Goal: Task Accomplishment & Management: Manage account settings

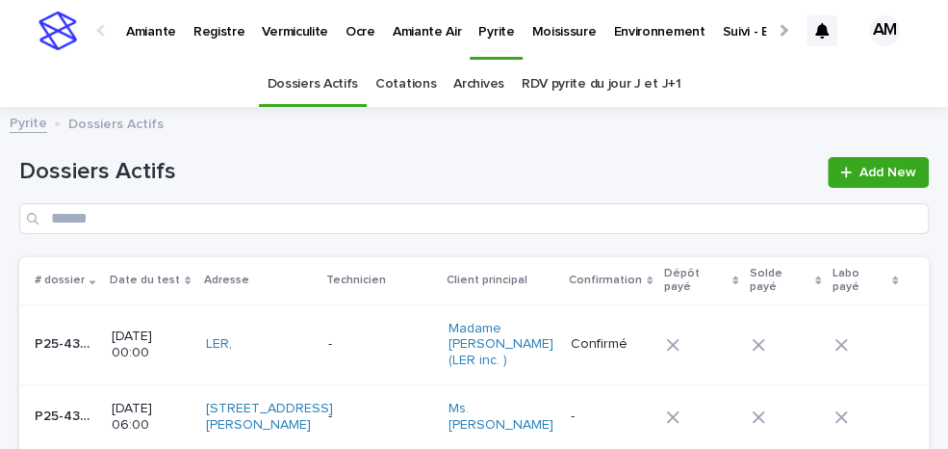
click at [608, 91] on link "RDV pyrite du jour J et J+1" at bounding box center [602, 84] width 160 height 45
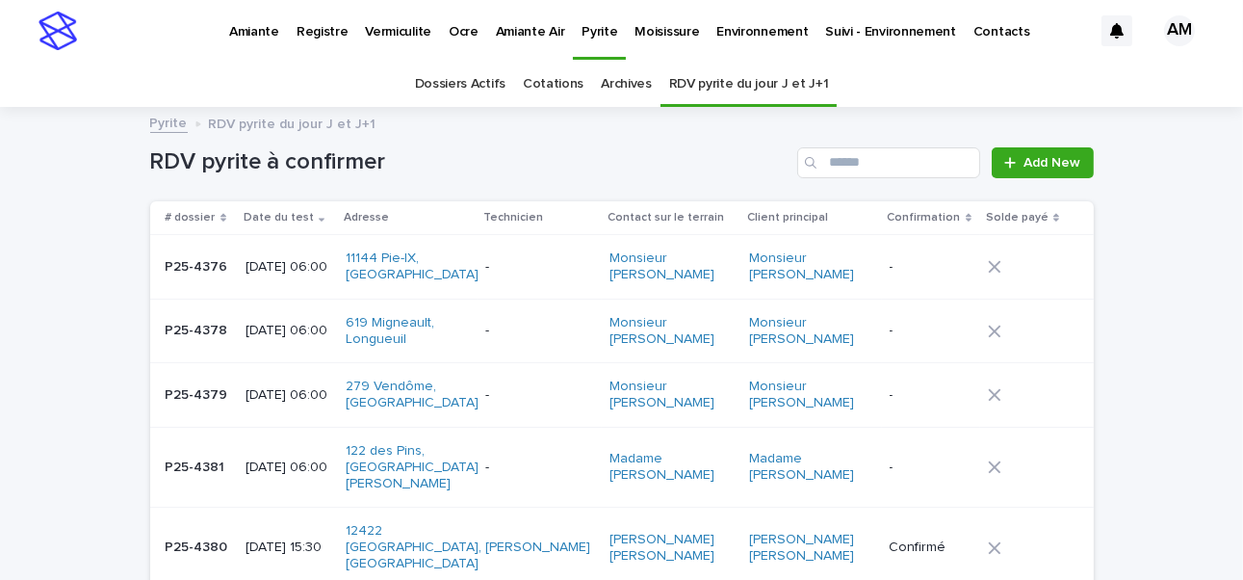
click at [273, 448] on p "[DATE] 06:00" at bounding box center [287, 467] width 85 height 16
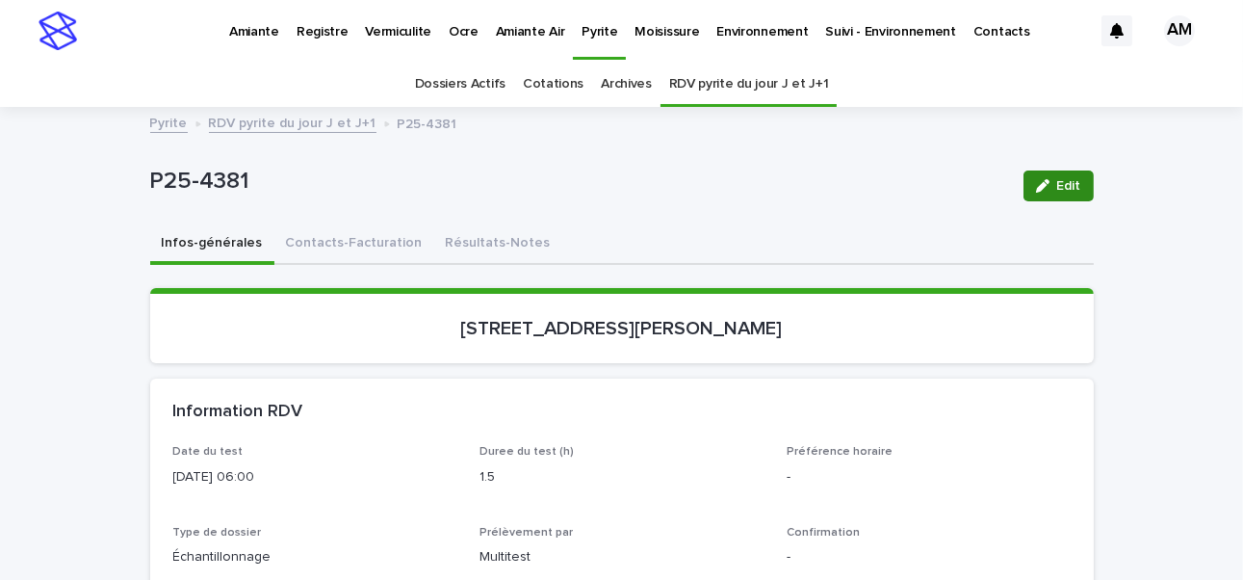
click at [947, 194] on button "Edit" at bounding box center [1058, 185] width 70 height 31
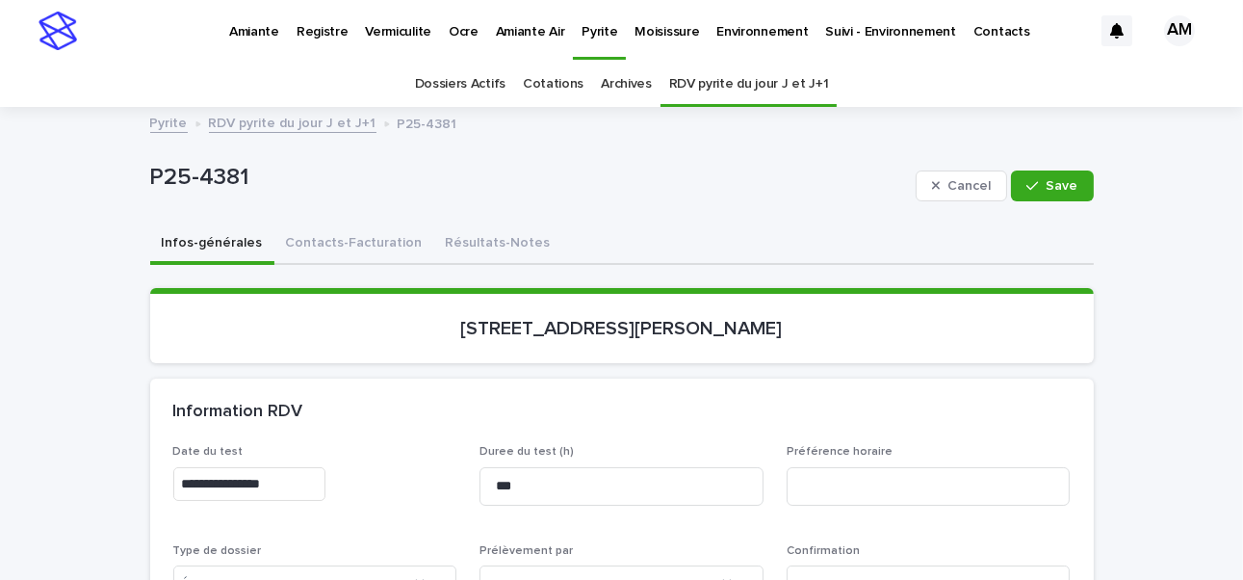
click at [259, 448] on input "**********" at bounding box center [249, 484] width 152 height 34
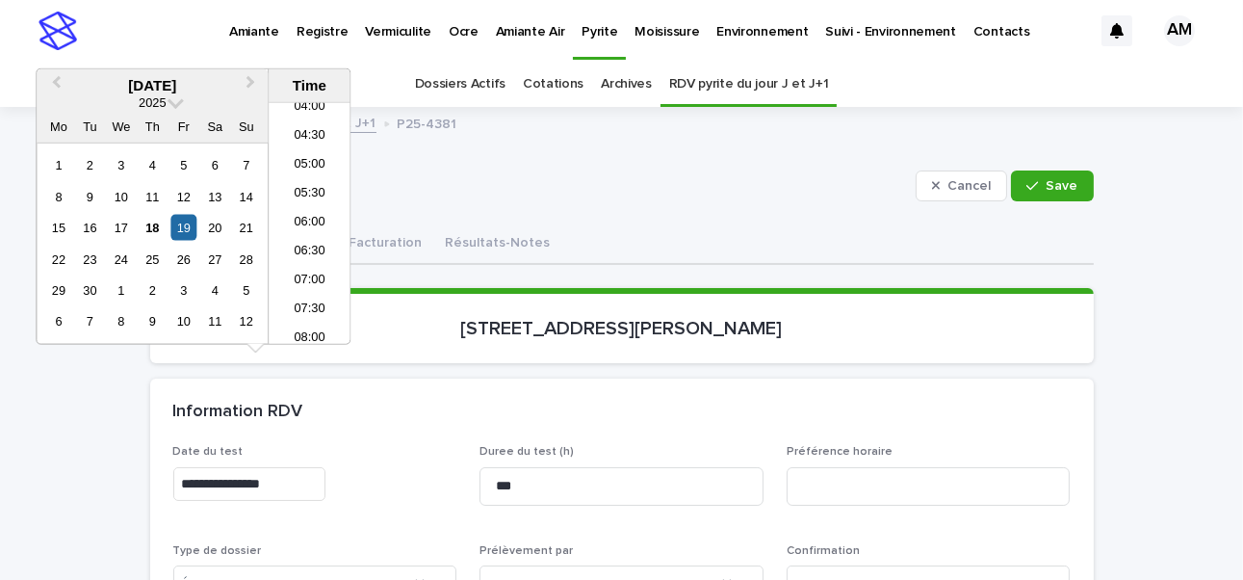
scroll to position [96, 0]
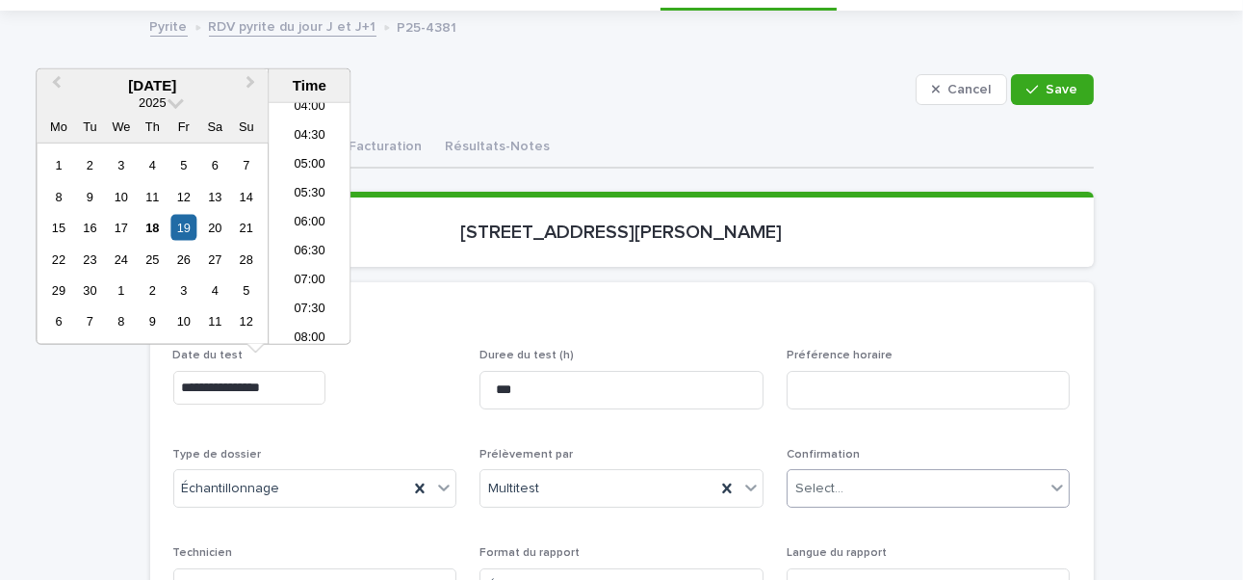
type input "**********"
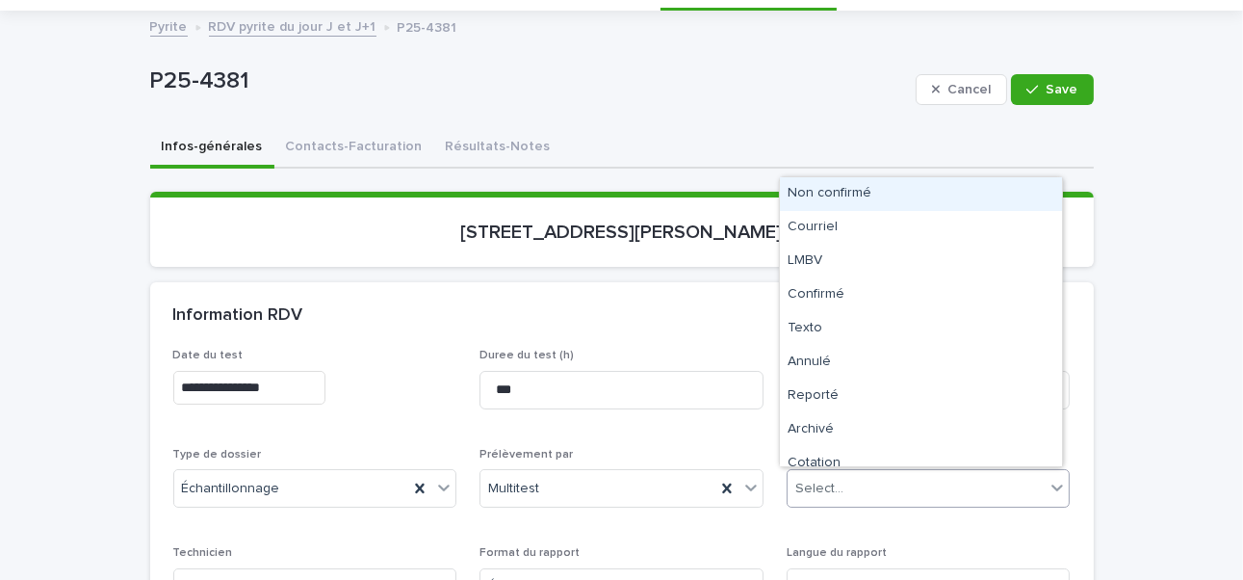
click at [814, 448] on div "Select..." at bounding box center [819, 488] width 48 height 20
click at [828, 189] on div "Non confirmé" at bounding box center [921, 194] width 282 height 34
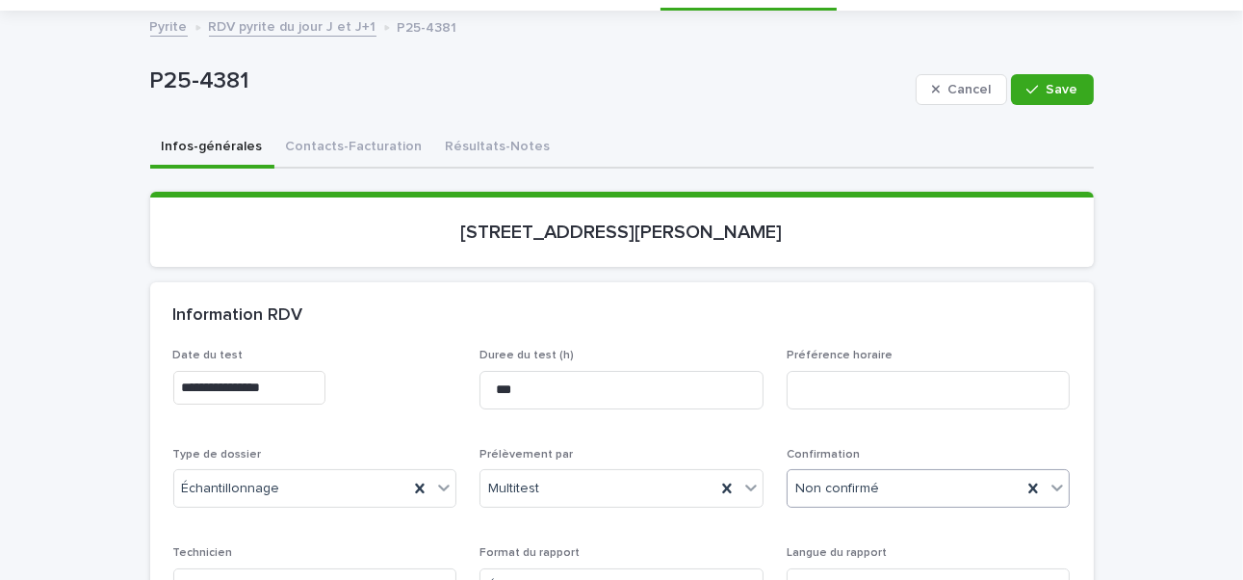
scroll to position [289, 0]
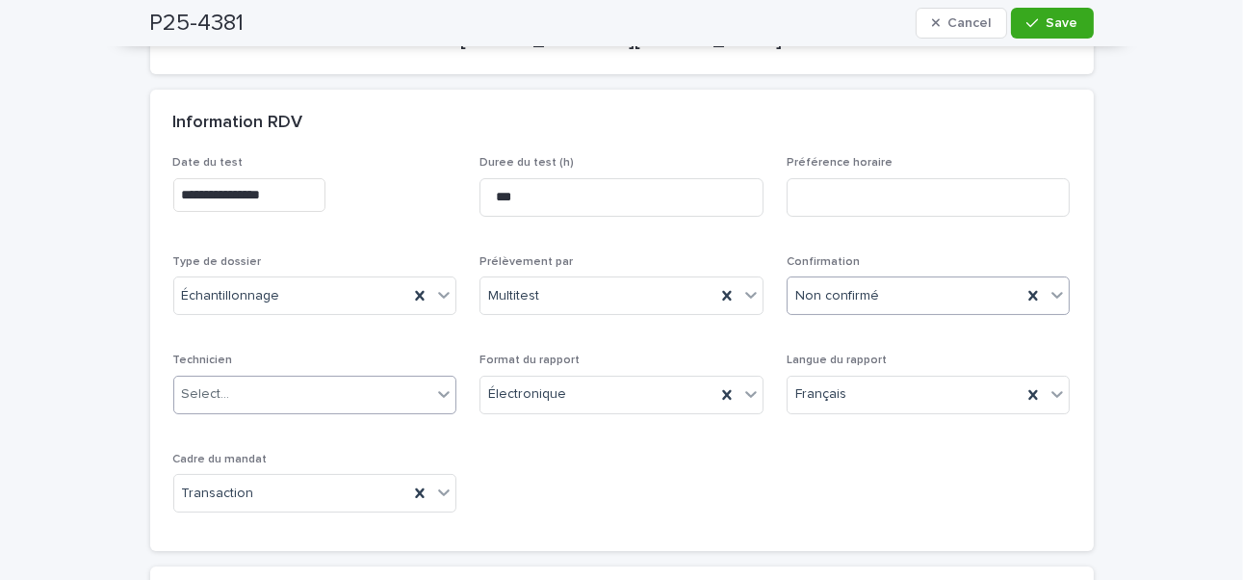
click at [235, 405] on div "Select..." at bounding box center [303, 394] width 258 height 32
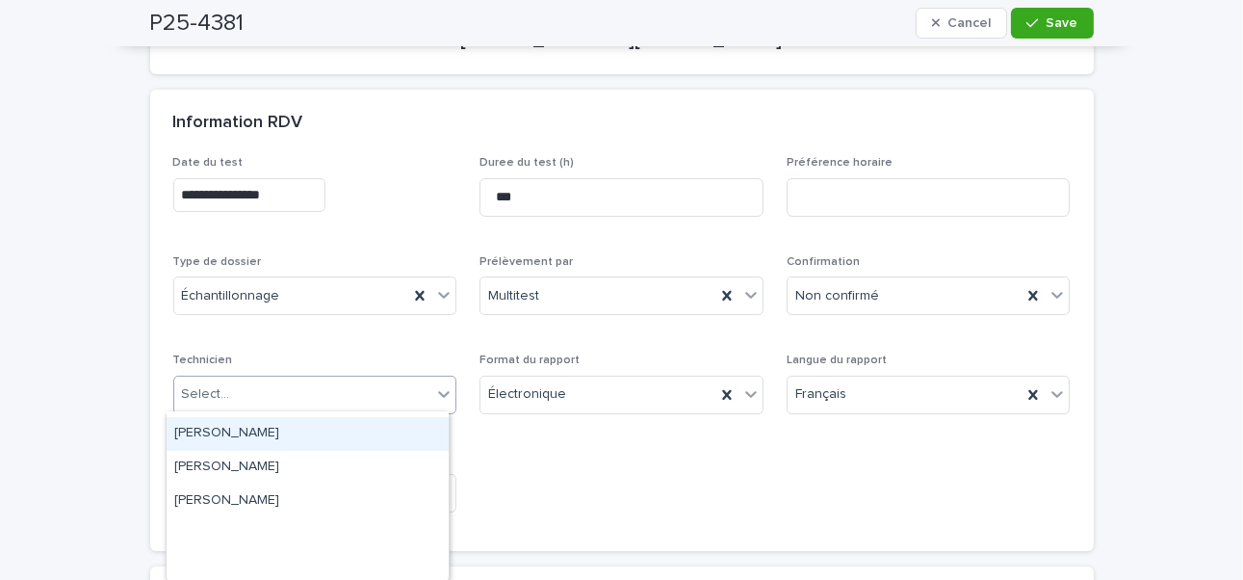
scroll to position [0, 0]
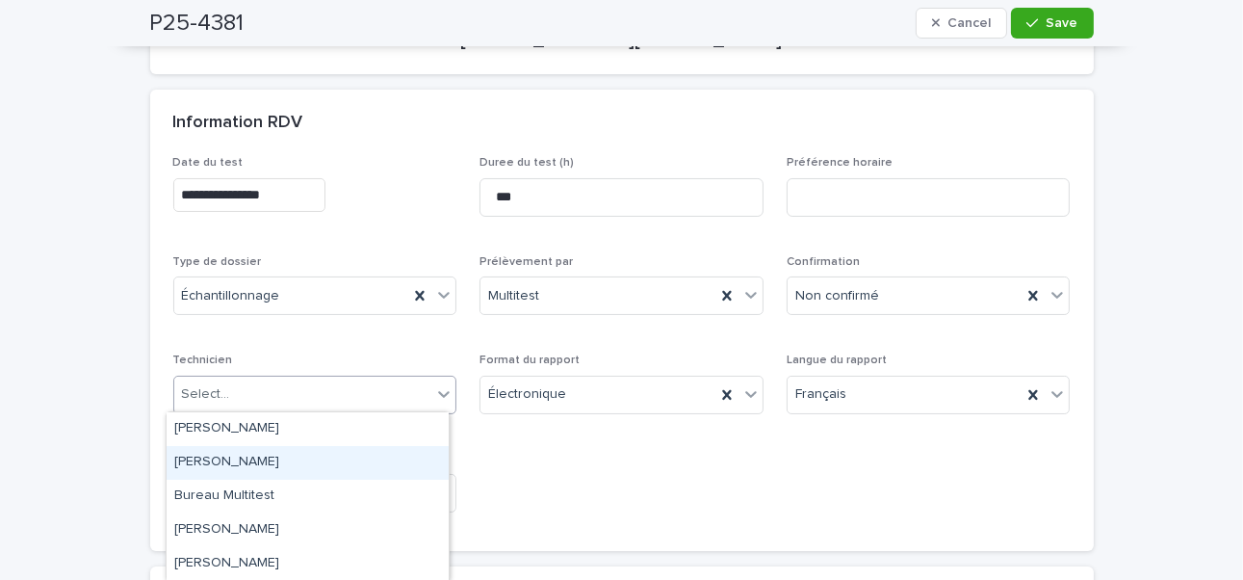
click at [243, 448] on div "[PERSON_NAME]" at bounding box center [308, 463] width 282 height 34
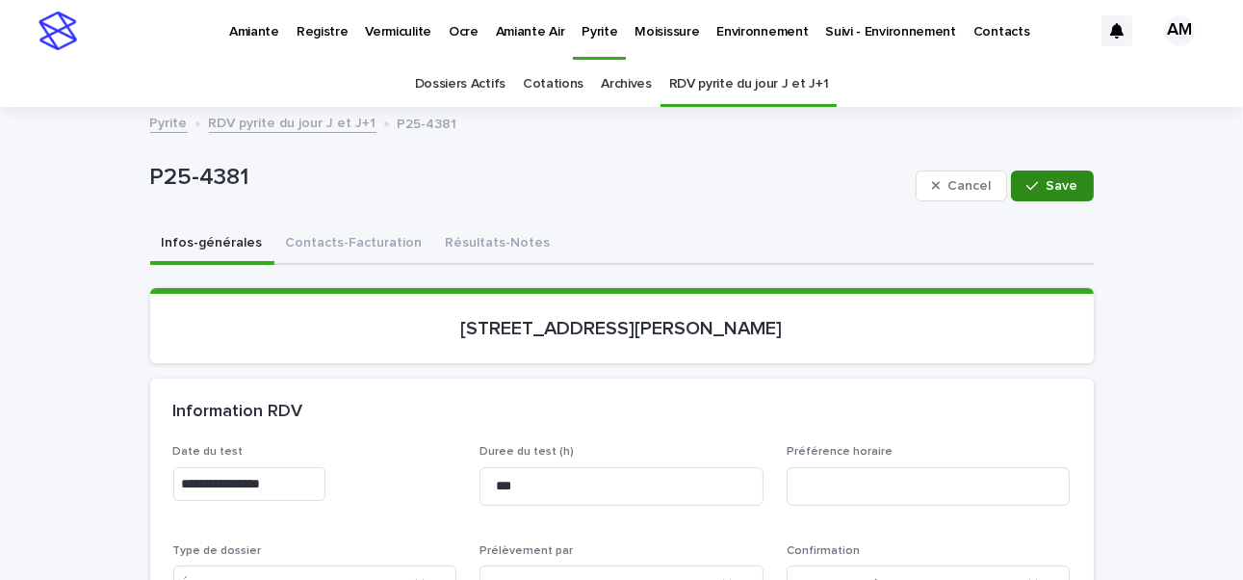
click at [947, 181] on span "Save" at bounding box center [1063, 185] width 32 height 13
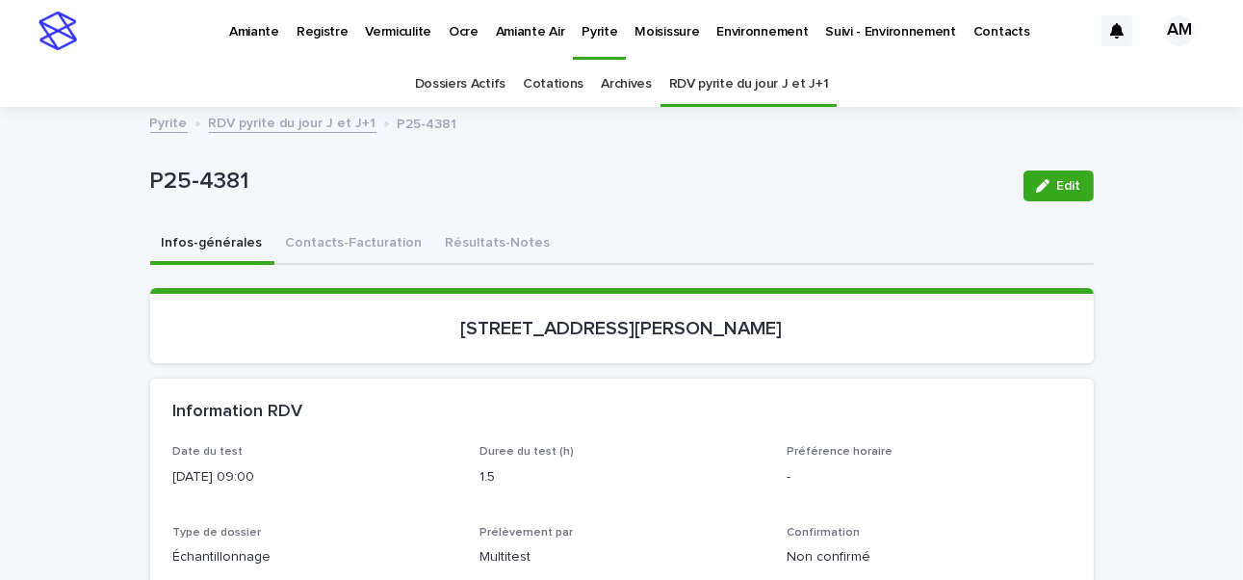
click at [287, 130] on link "RDV pyrite du jour J et J+1" at bounding box center [293, 122] width 168 height 22
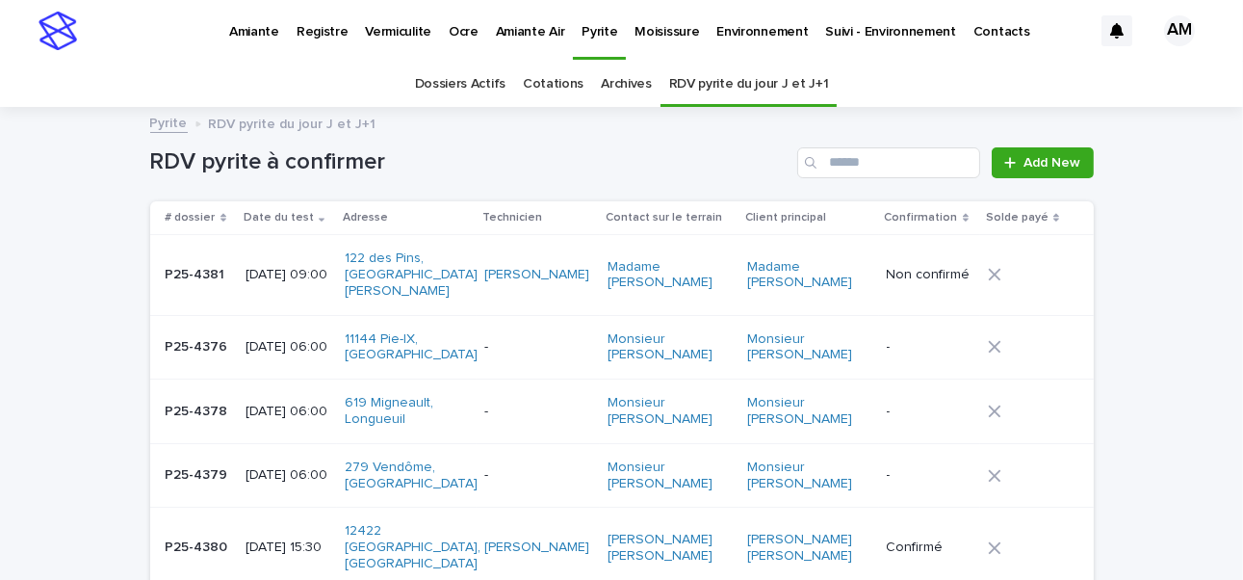
scroll to position [61, 0]
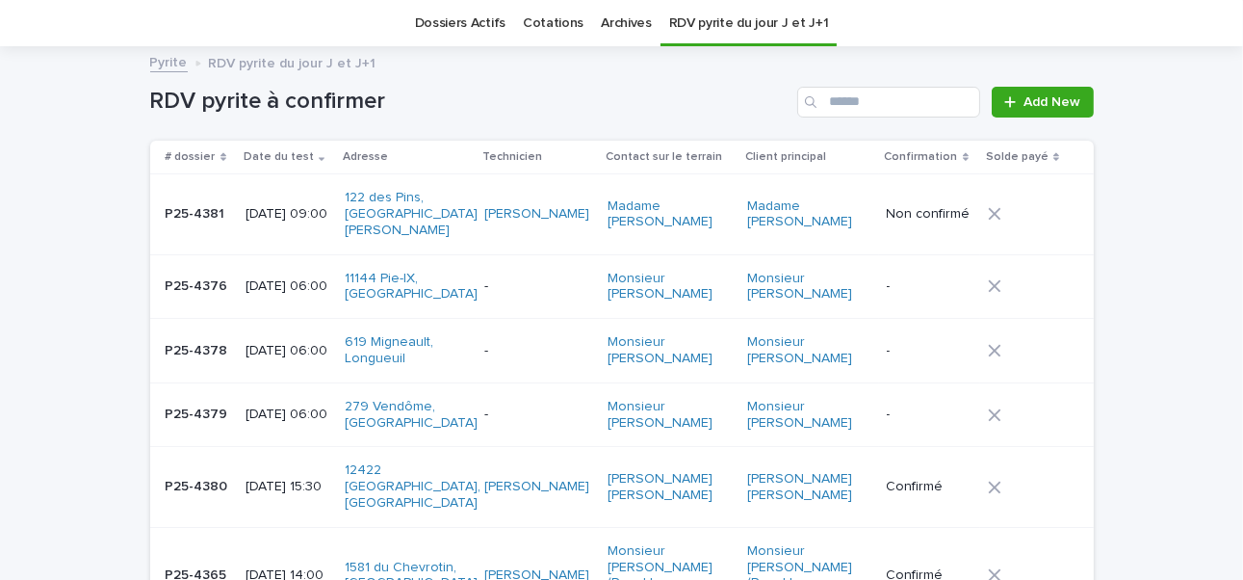
click at [274, 343] on p "[DATE] 06:00" at bounding box center [287, 351] width 85 height 16
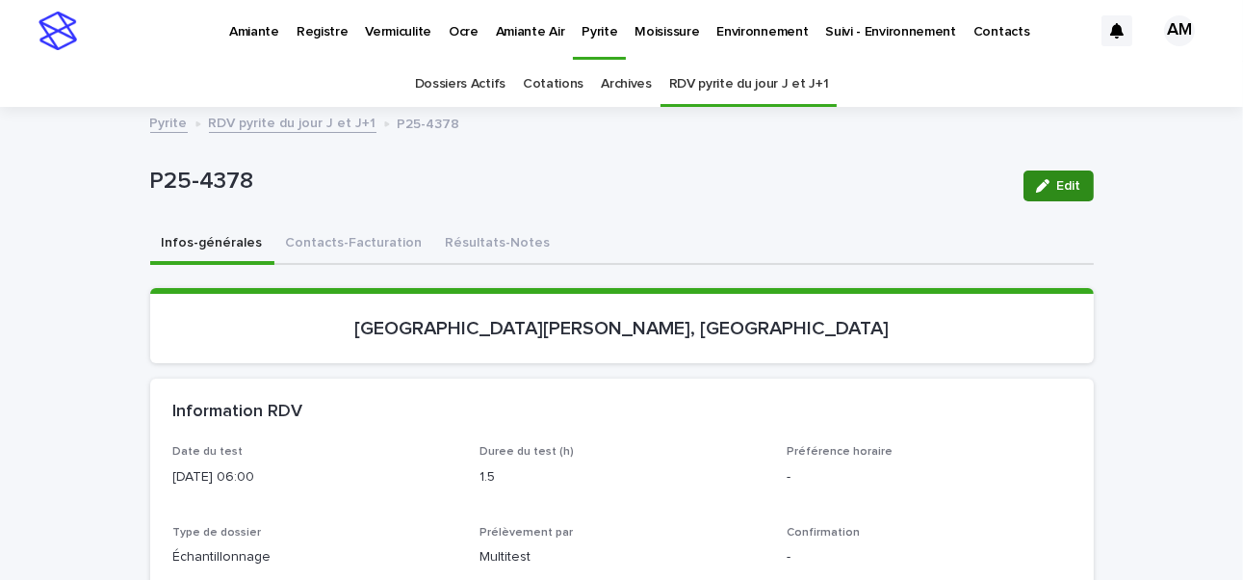
click at [947, 189] on icon "button" at bounding box center [1042, 185] width 13 height 13
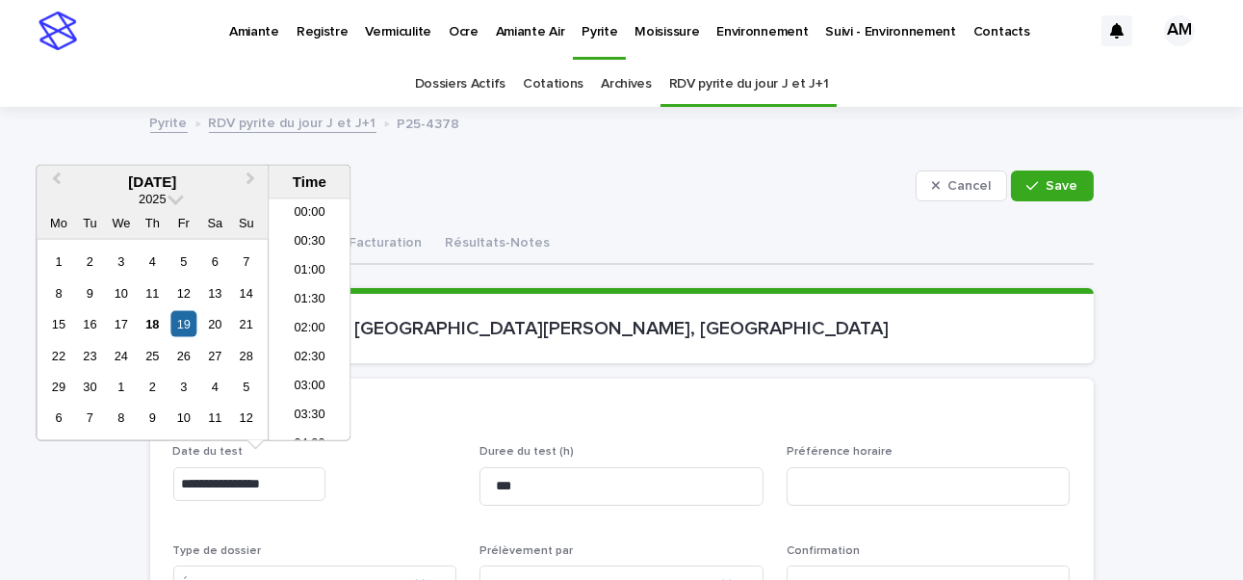
click at [260, 448] on input "**********" at bounding box center [249, 484] width 152 height 34
type input "**********"
click at [889, 289] on section "[GEOGRAPHIC_DATA][PERSON_NAME], [GEOGRAPHIC_DATA]" at bounding box center [621, 325] width 943 height 75
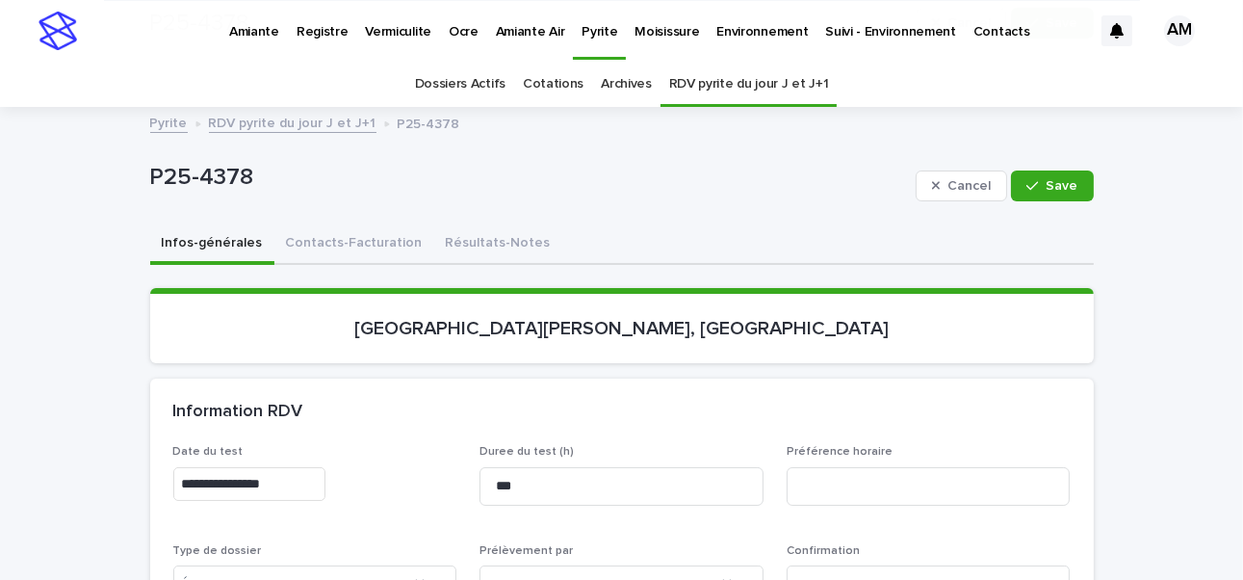
scroll to position [289, 0]
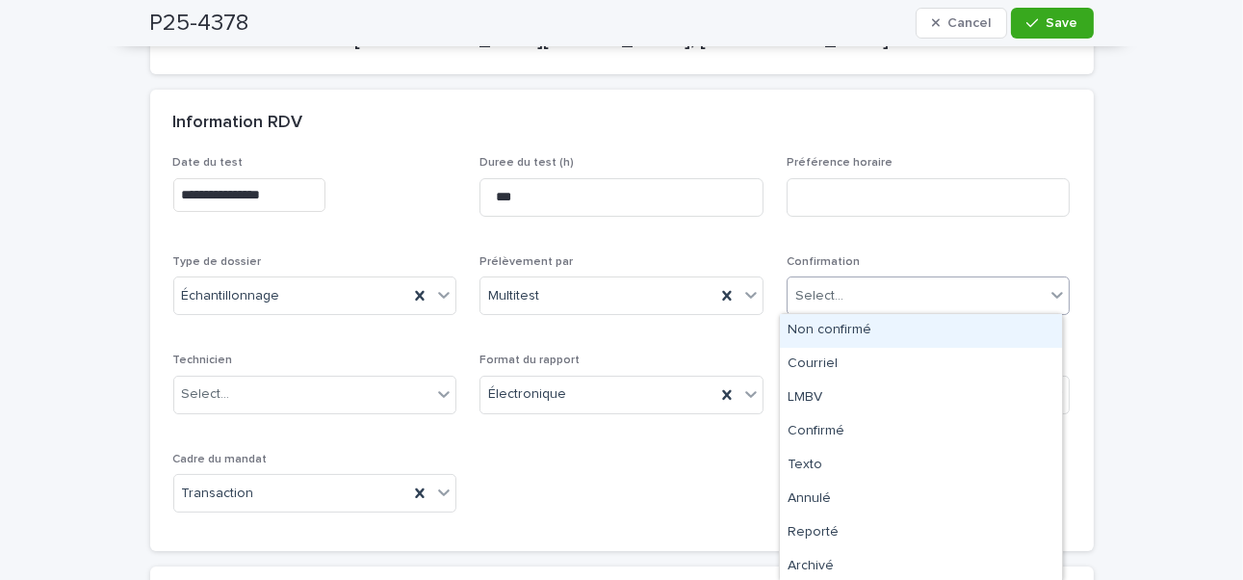
click at [855, 297] on div "Select..." at bounding box center [917, 296] width 258 height 32
click at [830, 333] on div "Non confirmé" at bounding box center [921, 331] width 282 height 34
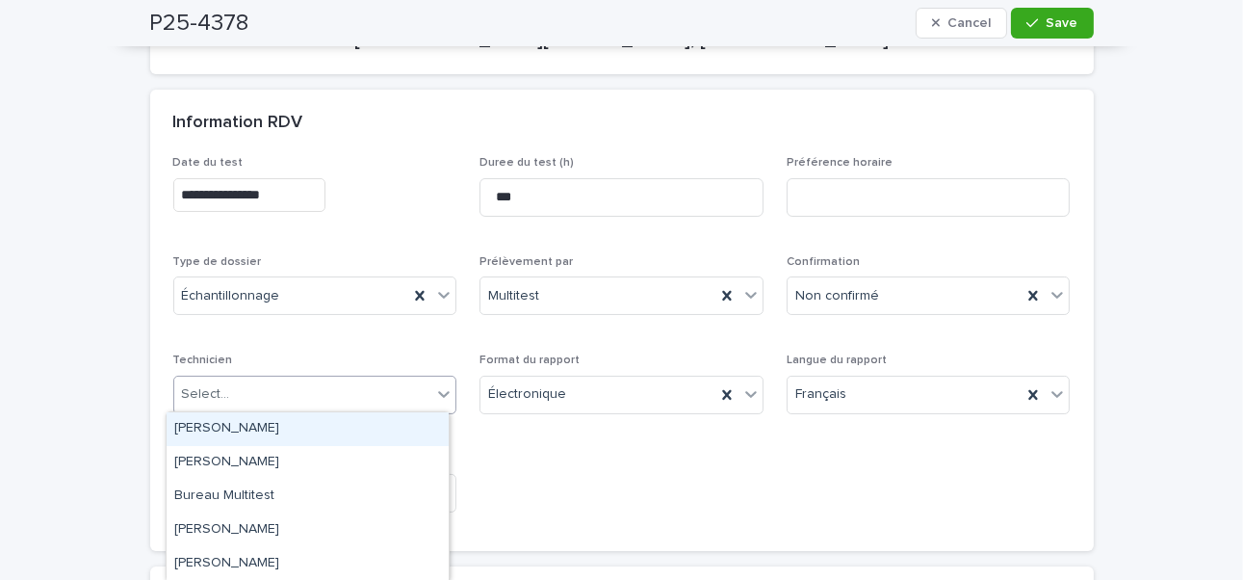
click at [262, 378] on div "Select..." at bounding box center [303, 394] width 258 height 32
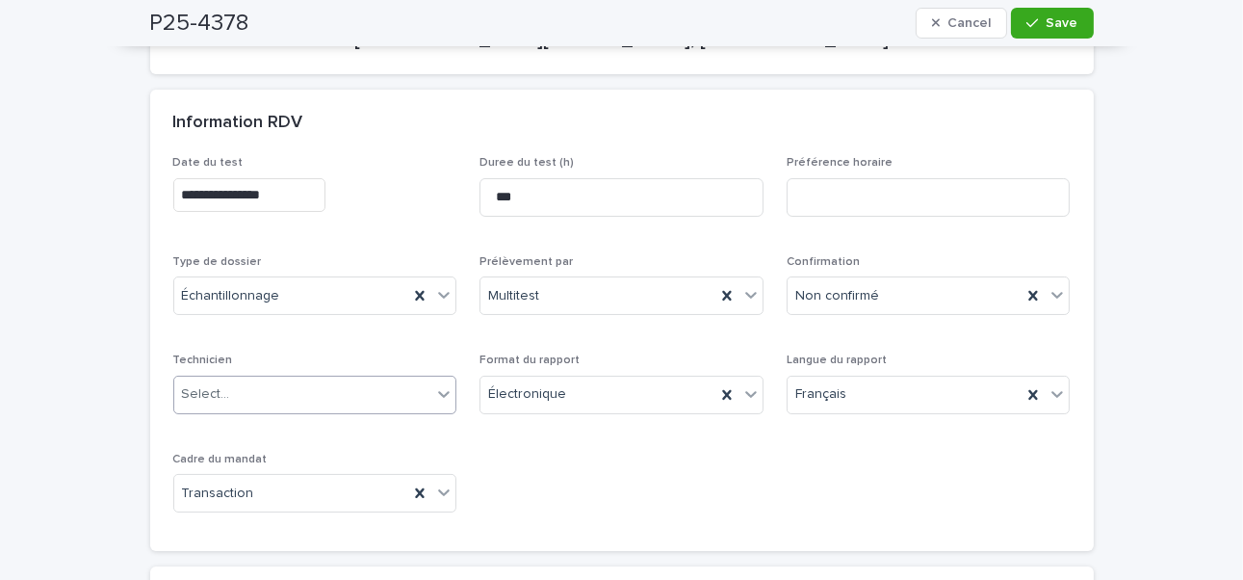
click at [269, 381] on div "Select..." at bounding box center [303, 394] width 258 height 32
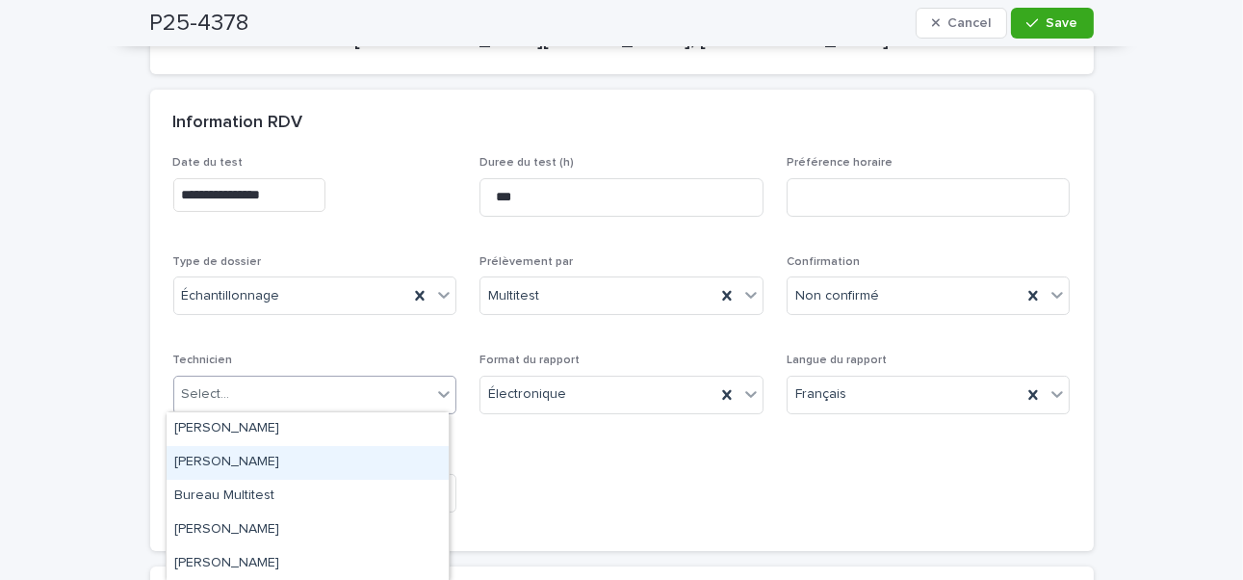
click at [224, 448] on div "[PERSON_NAME]" at bounding box center [308, 463] width 282 height 34
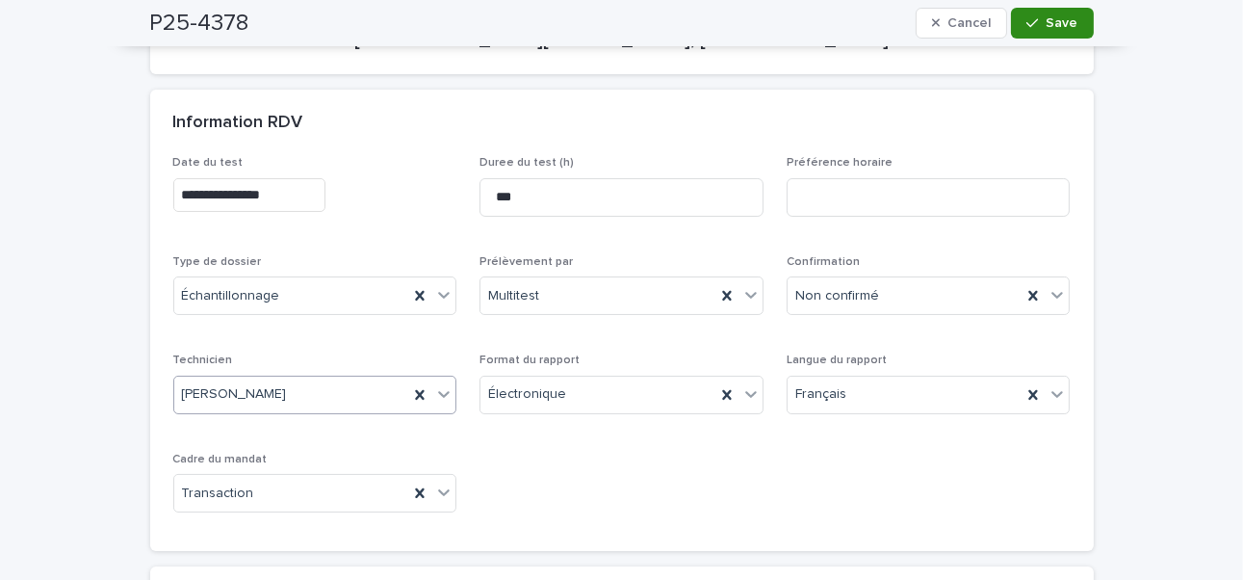
click at [947, 30] on button "Save" at bounding box center [1052, 23] width 82 height 31
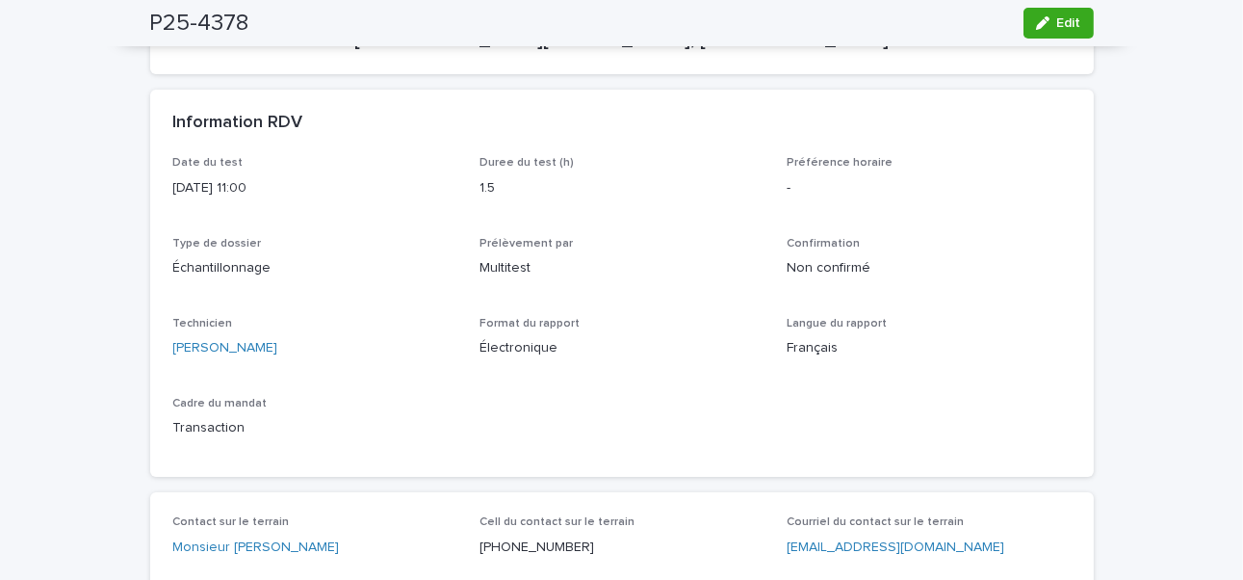
scroll to position [0, 0]
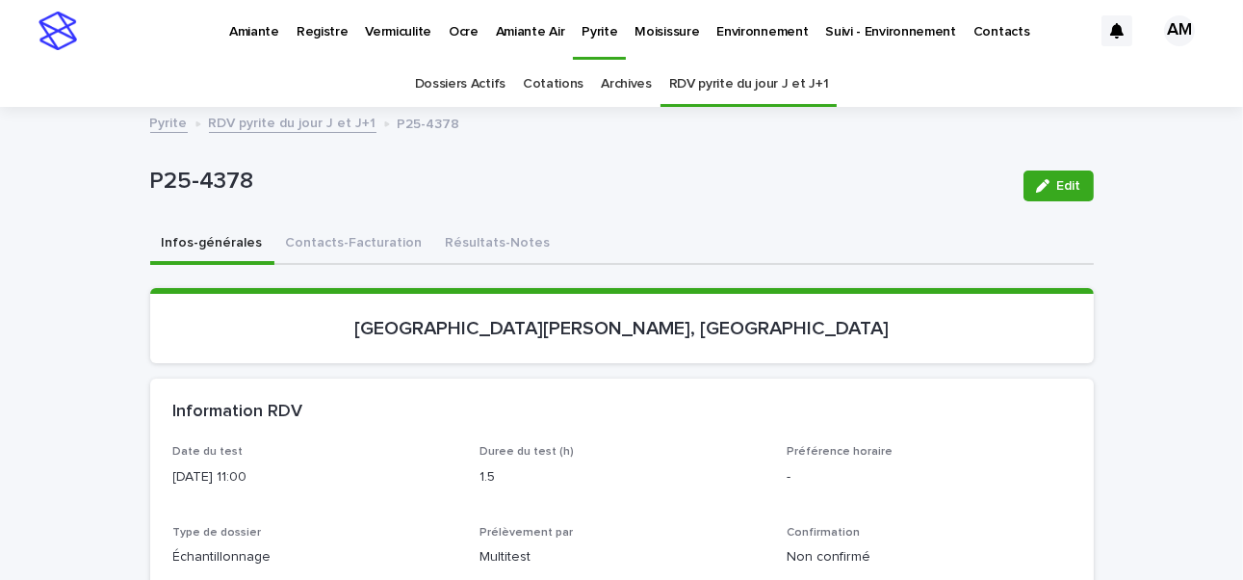
click at [292, 121] on link "RDV pyrite du jour J et J+1" at bounding box center [293, 122] width 168 height 22
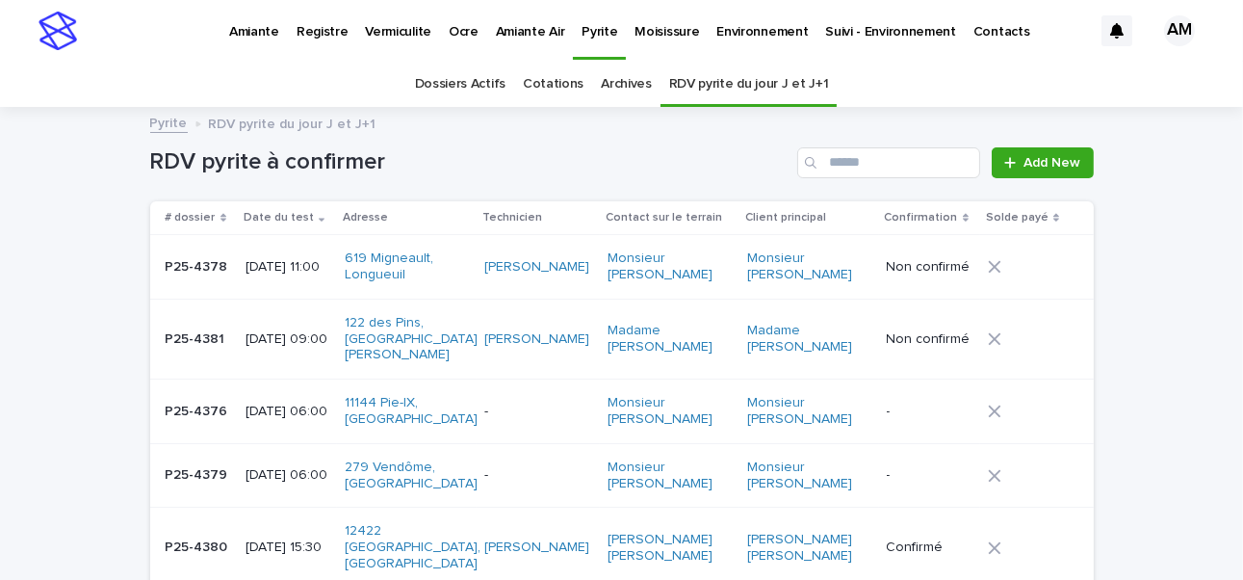
scroll to position [61, 0]
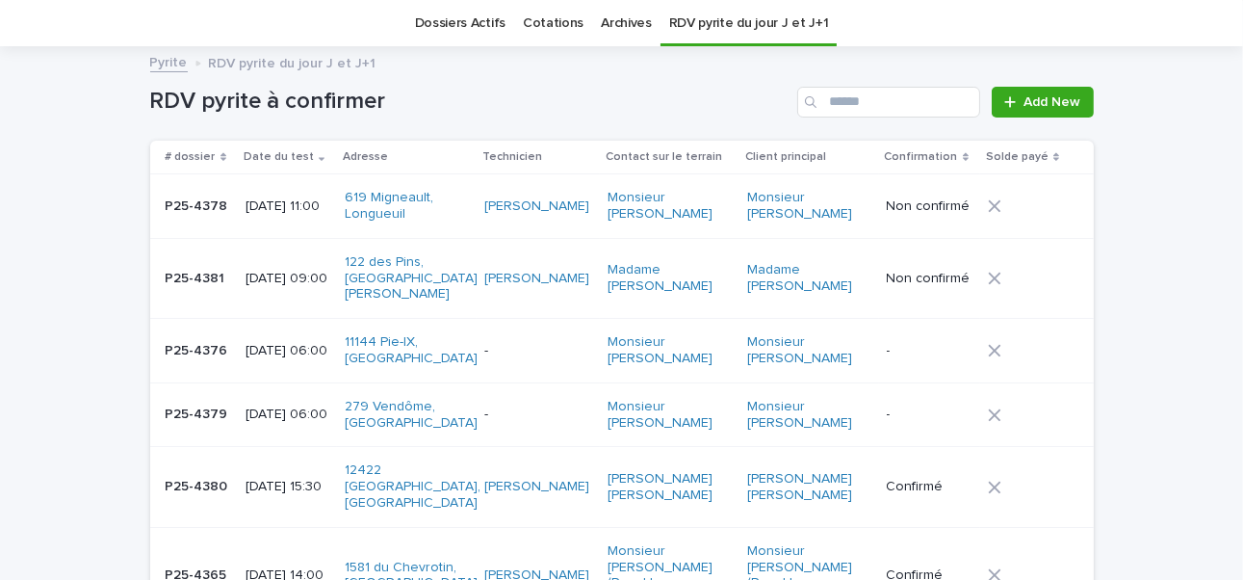
click at [268, 357] on p "[DATE] 06:00" at bounding box center [287, 351] width 85 height 16
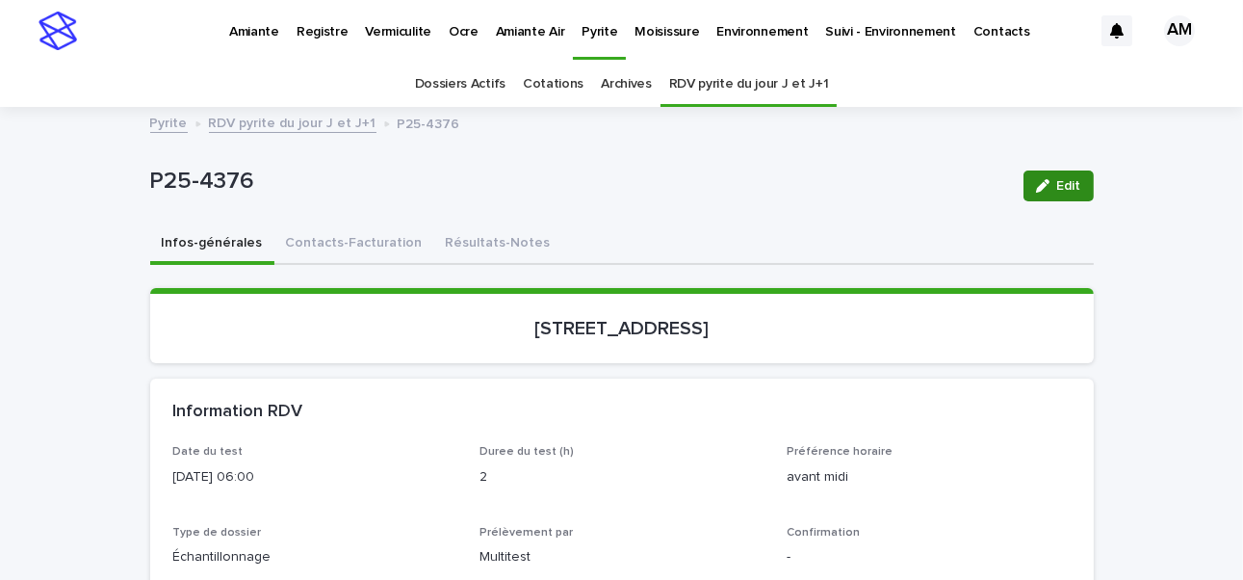
click at [947, 184] on icon "button" at bounding box center [1042, 185] width 13 height 13
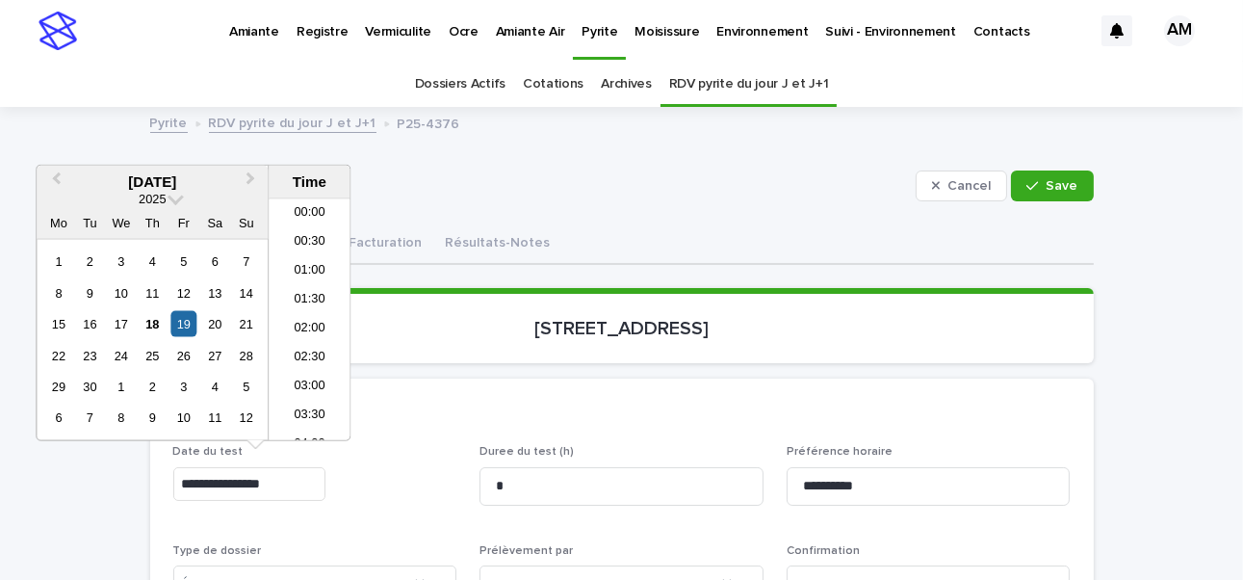
click at [260, 448] on input "**********" at bounding box center [249, 484] width 152 height 34
type input "**********"
click at [669, 433] on div "Information RDV" at bounding box center [621, 411] width 943 height 67
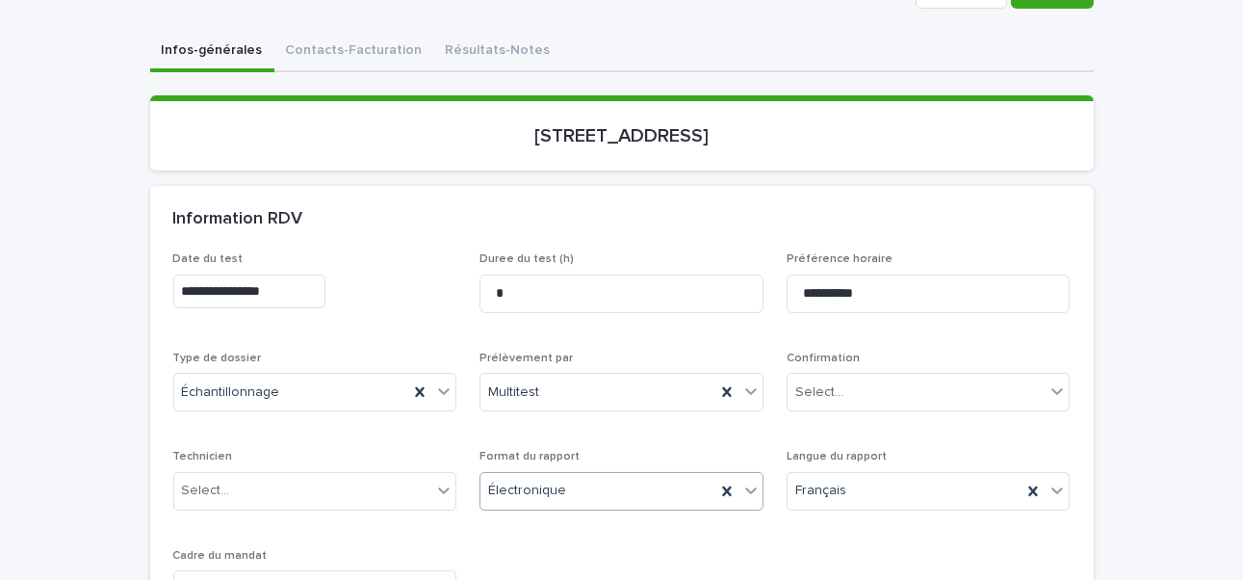
scroll to position [289, 0]
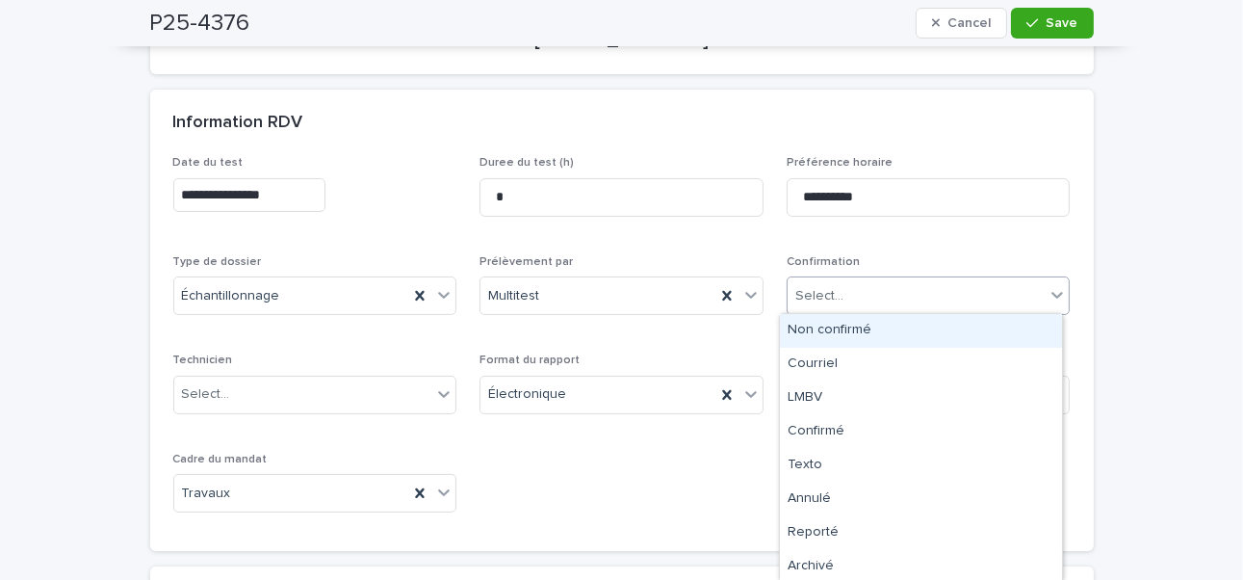
click at [834, 276] on div "Select..." at bounding box center [929, 295] width 284 height 39
click at [830, 315] on div "Non confirmé" at bounding box center [921, 331] width 282 height 34
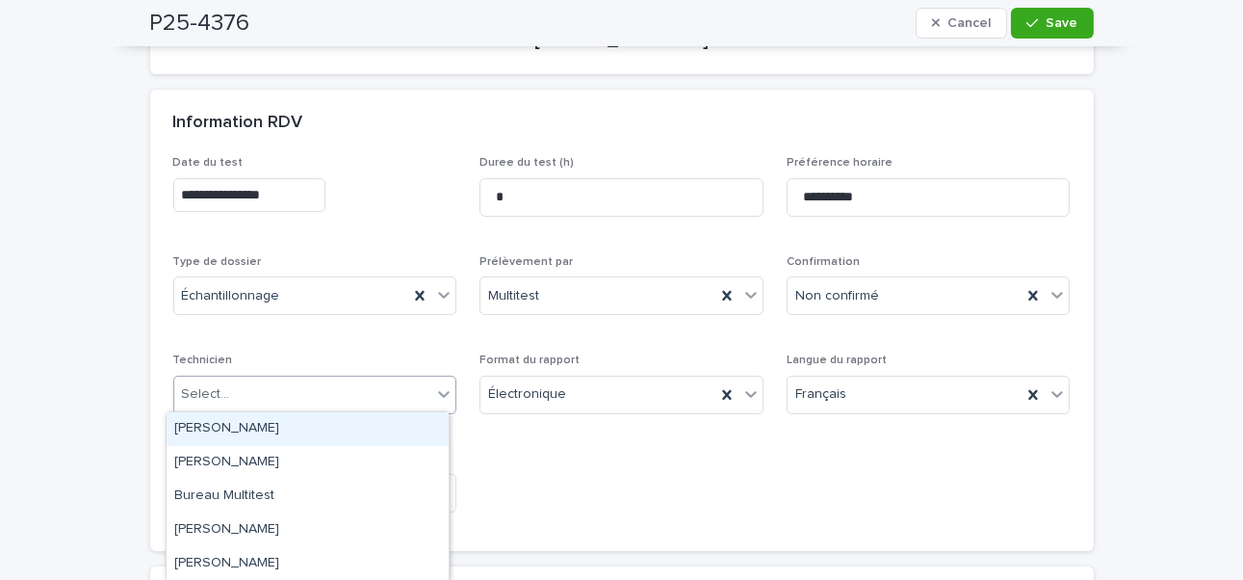
click at [198, 395] on div "Select..." at bounding box center [206, 394] width 48 height 20
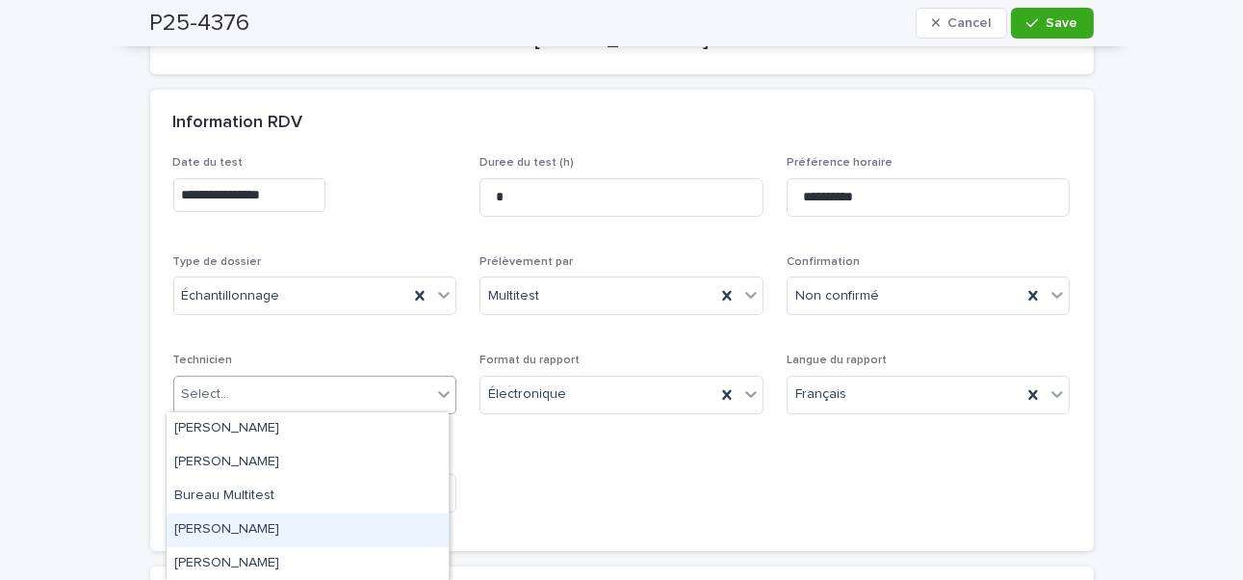
click at [279, 448] on div "[PERSON_NAME]" at bounding box center [308, 530] width 282 height 34
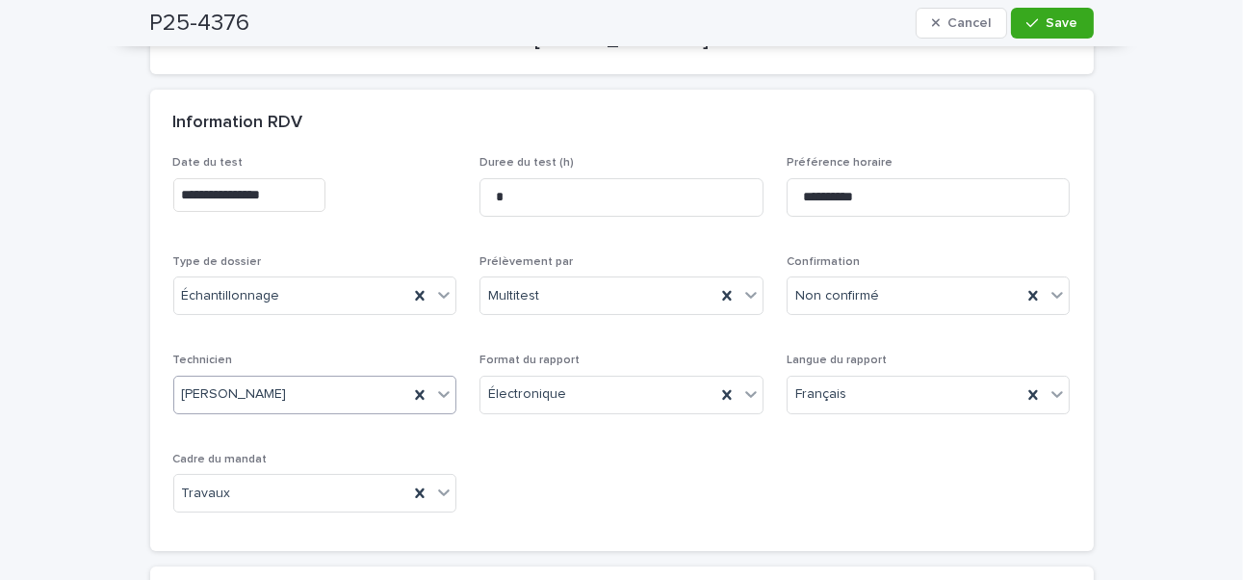
scroll to position [0, 0]
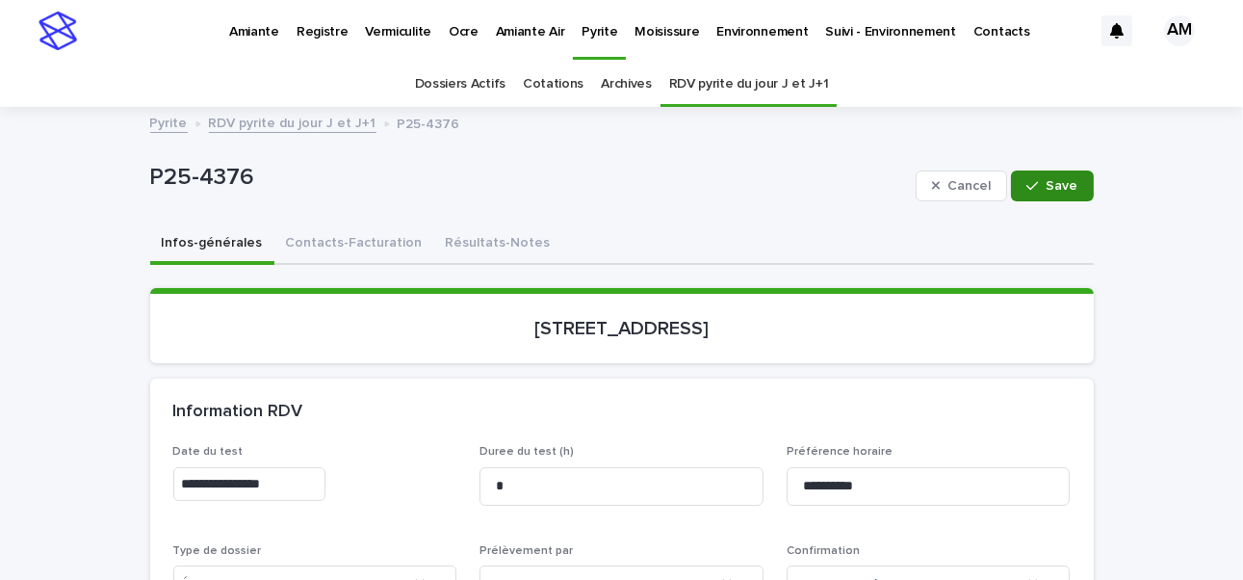
click at [947, 179] on span "Save" at bounding box center [1063, 185] width 32 height 13
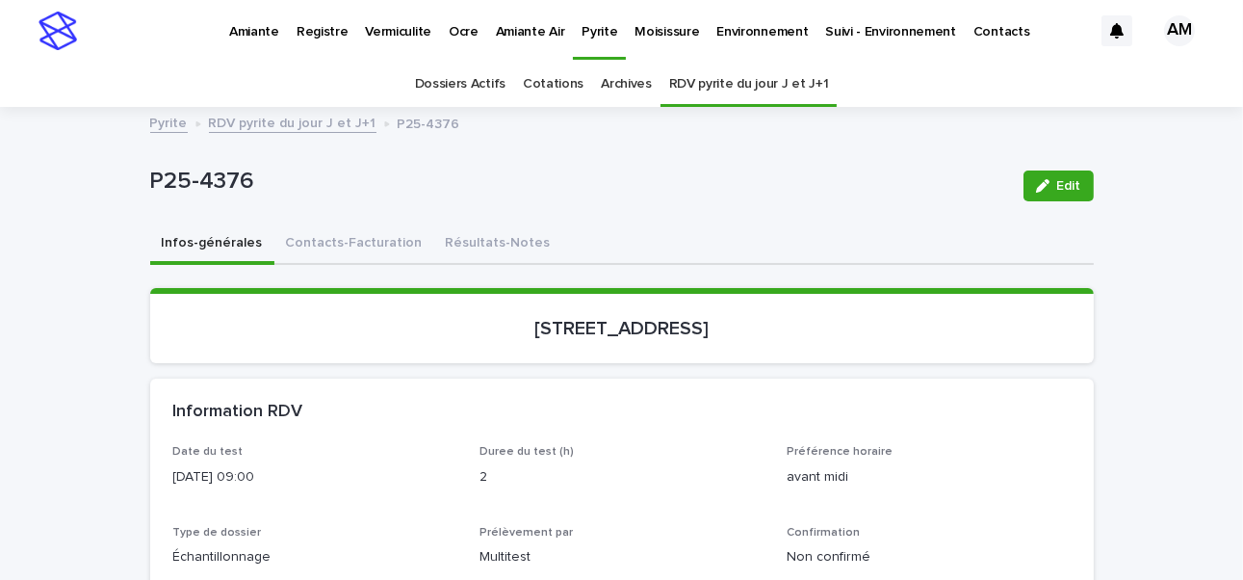
click at [296, 122] on link "RDV pyrite du jour J et J+1" at bounding box center [293, 122] width 168 height 22
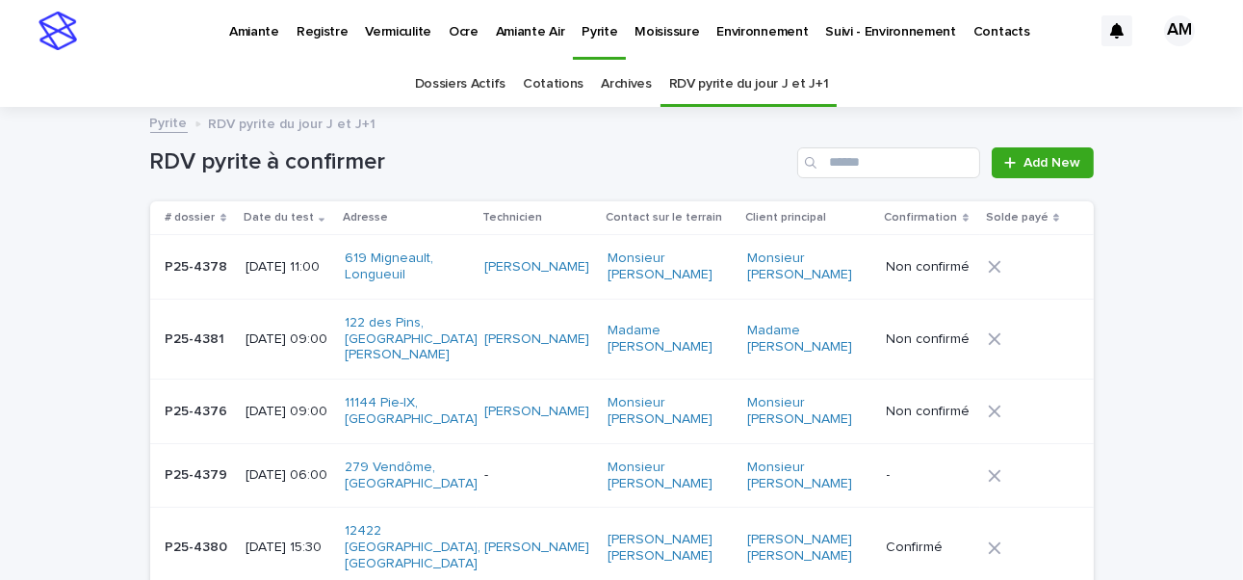
scroll to position [61, 0]
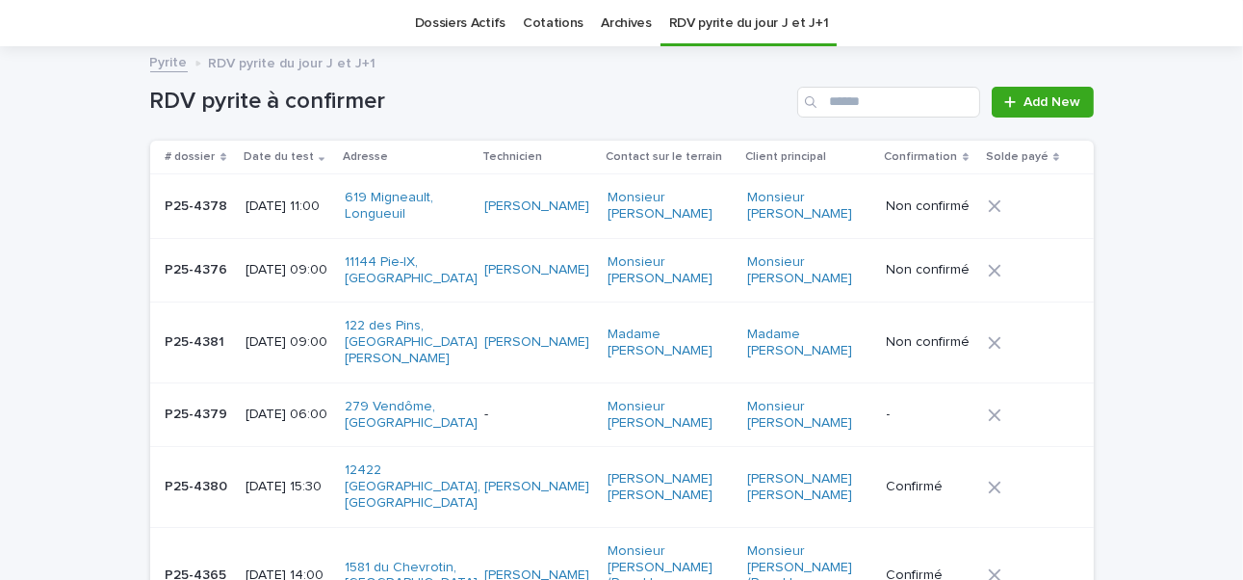
click at [285, 409] on p "[DATE] 06:00" at bounding box center [287, 414] width 85 height 16
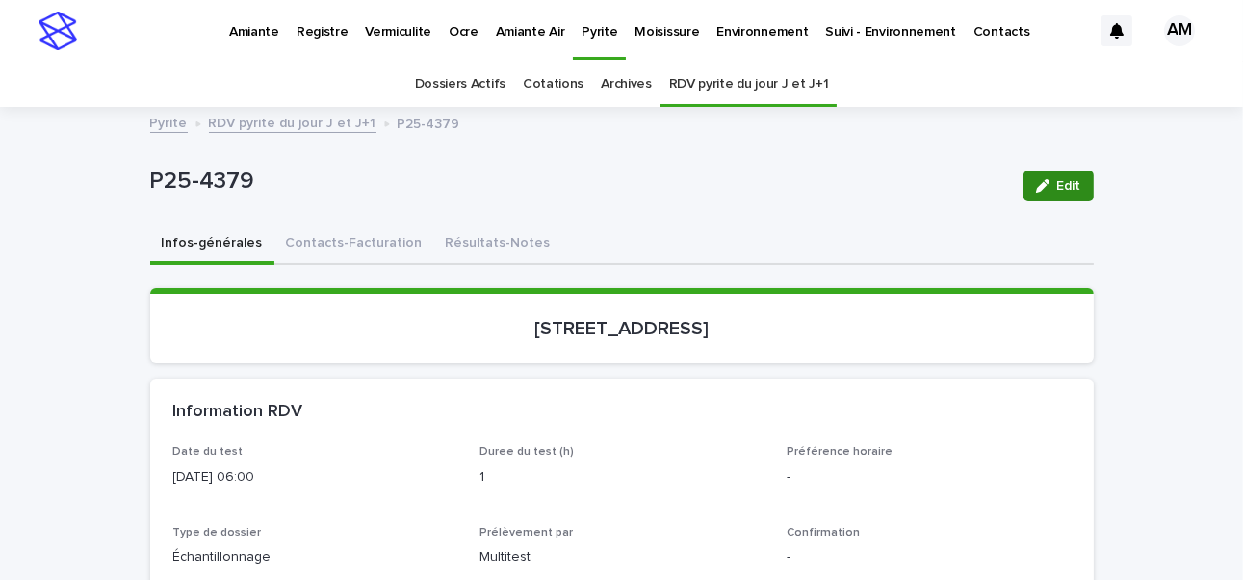
click at [947, 183] on span "Edit" at bounding box center [1069, 185] width 24 height 13
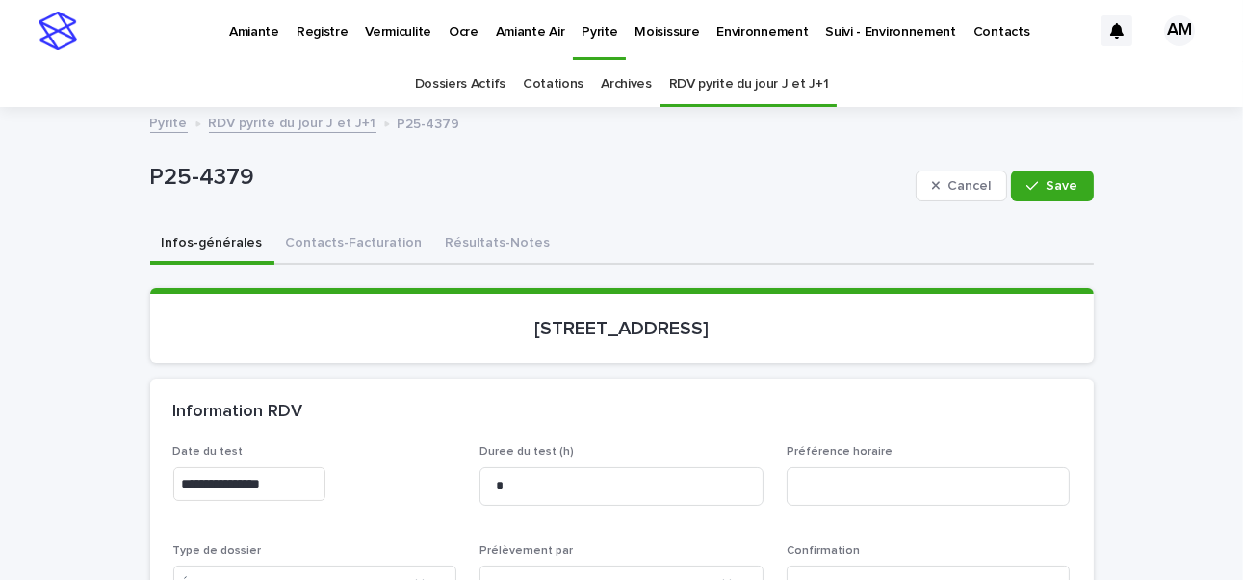
click at [256, 448] on input "**********" at bounding box center [249, 484] width 152 height 34
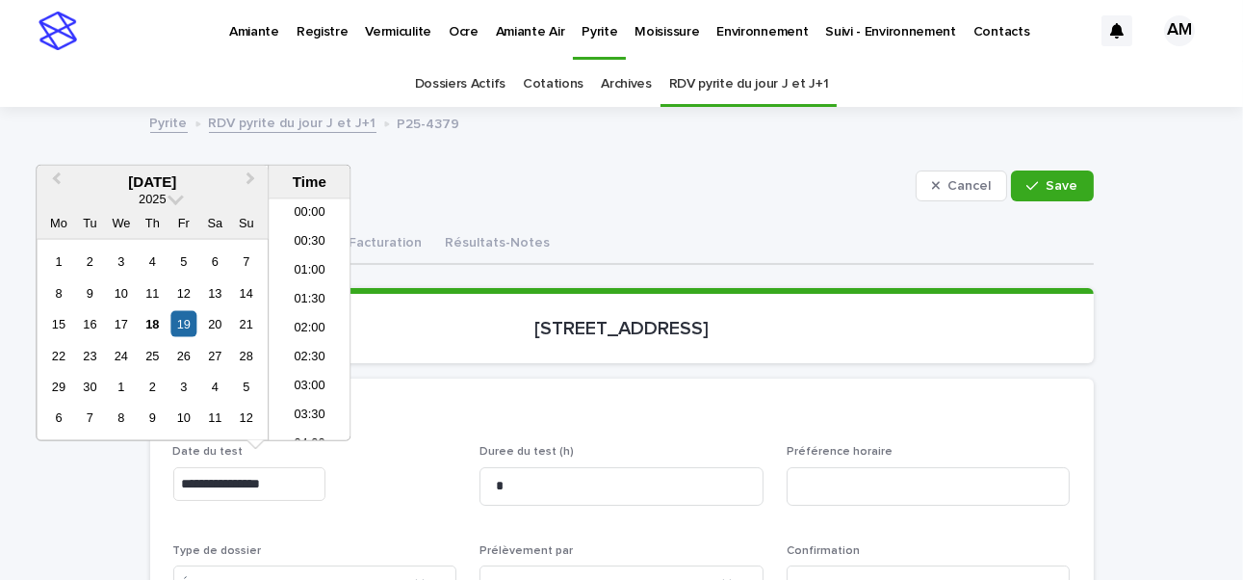
scroll to position [241, 0]
click at [263, 448] on input "**********" at bounding box center [249, 484] width 152 height 34
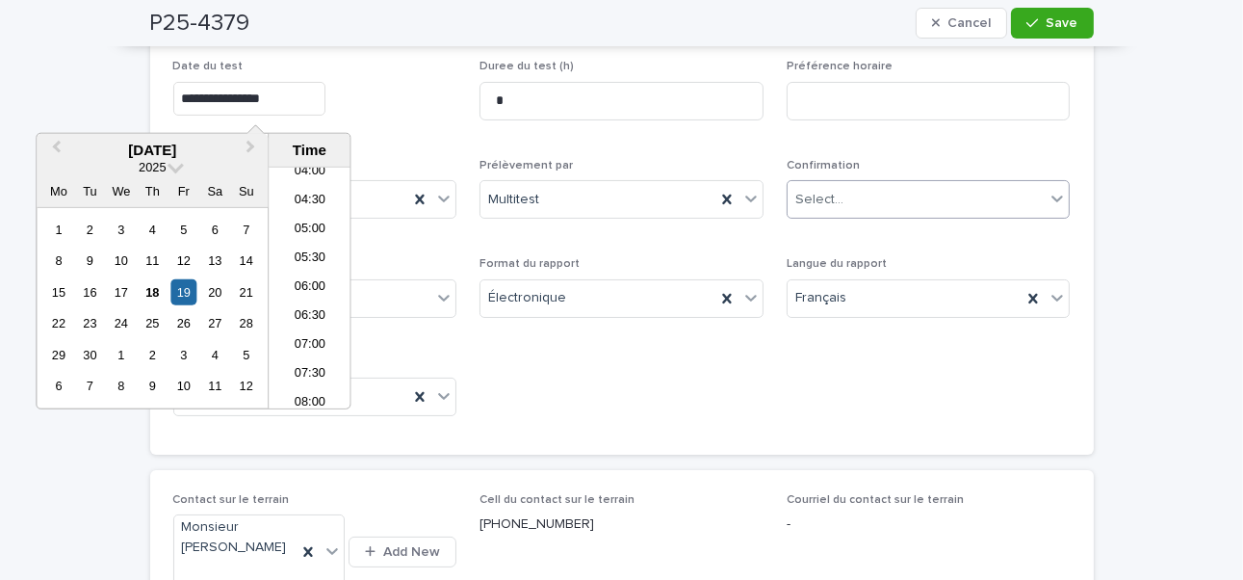
type input "**********"
click at [822, 190] on div "Select..." at bounding box center [819, 200] width 48 height 20
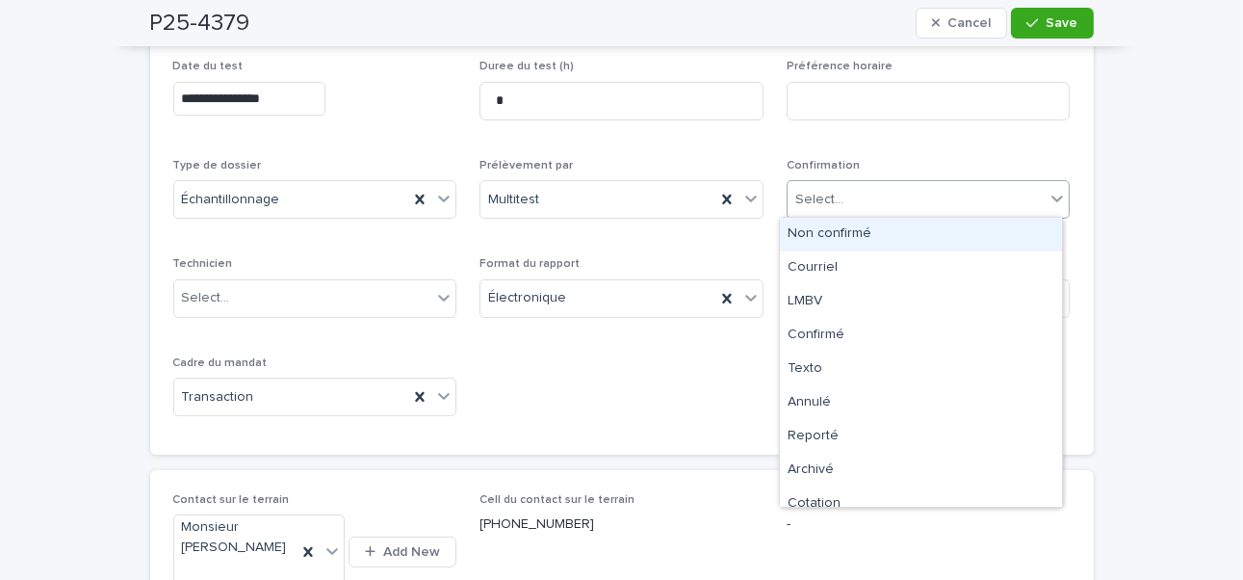
click at [822, 233] on div "Non confirmé" at bounding box center [921, 235] width 282 height 34
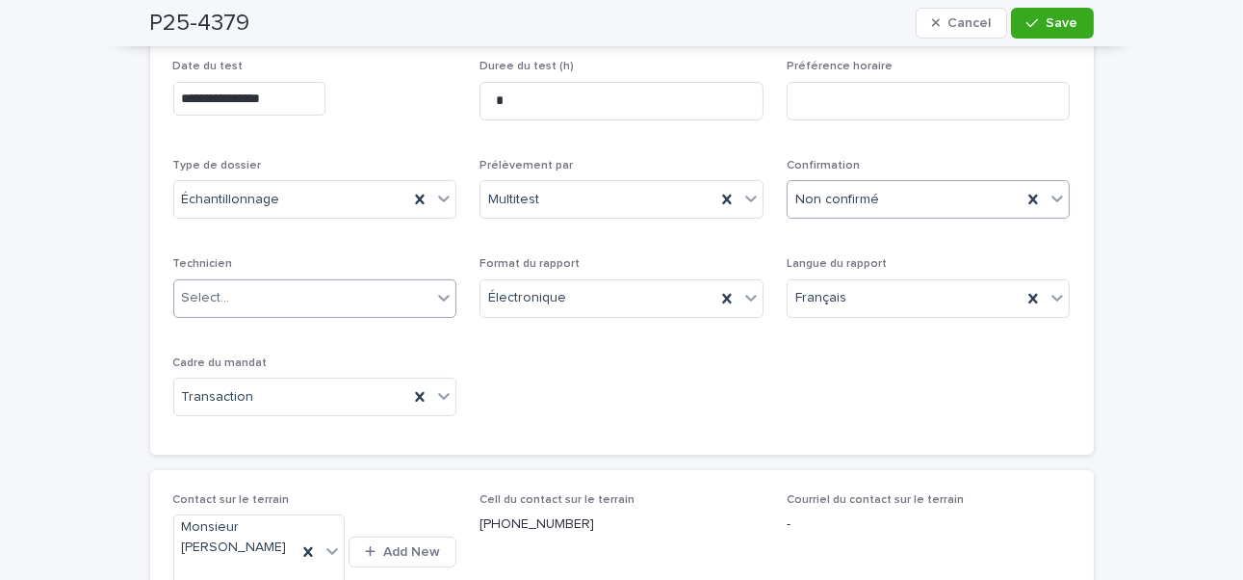
click at [213, 293] on div "Select..." at bounding box center [206, 298] width 48 height 20
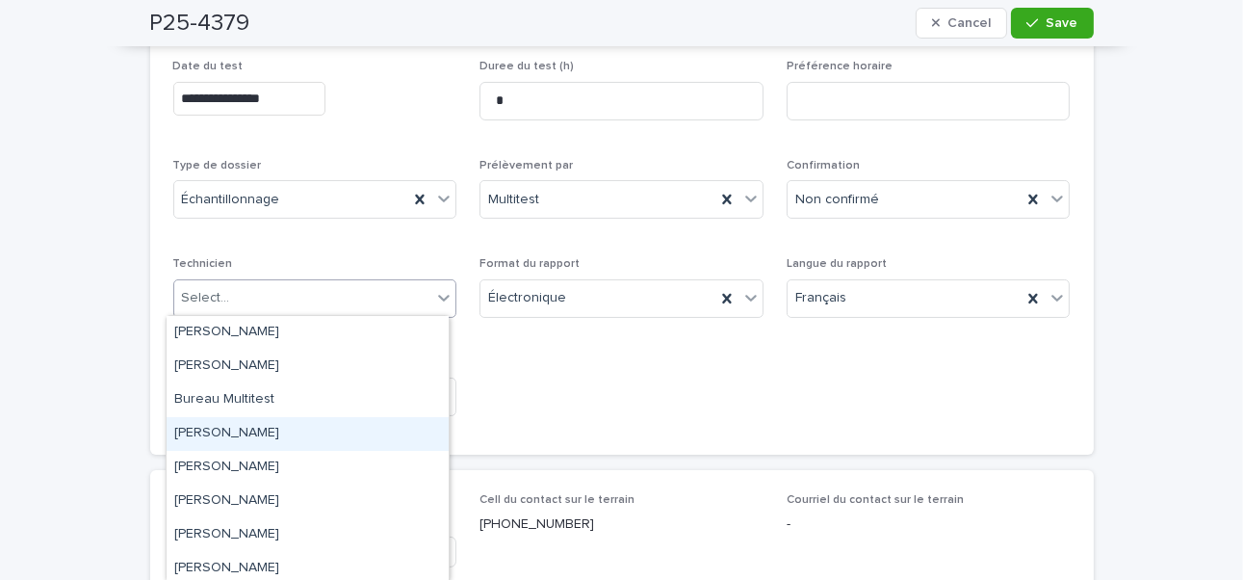
click at [274, 427] on div "[PERSON_NAME]" at bounding box center [308, 434] width 282 height 34
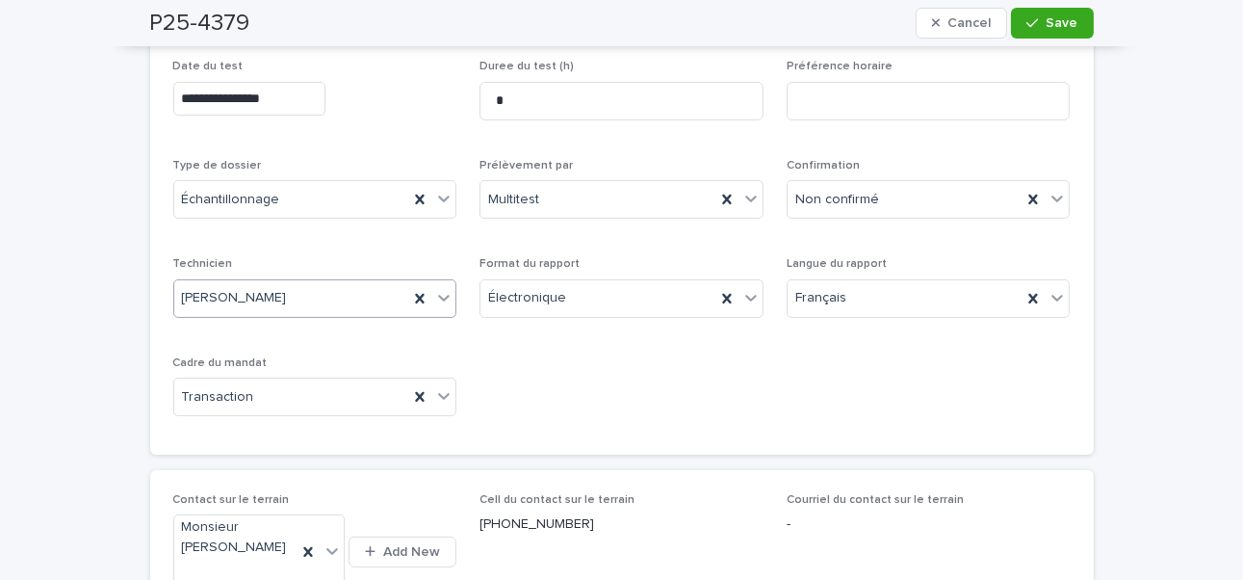
scroll to position [0, 0]
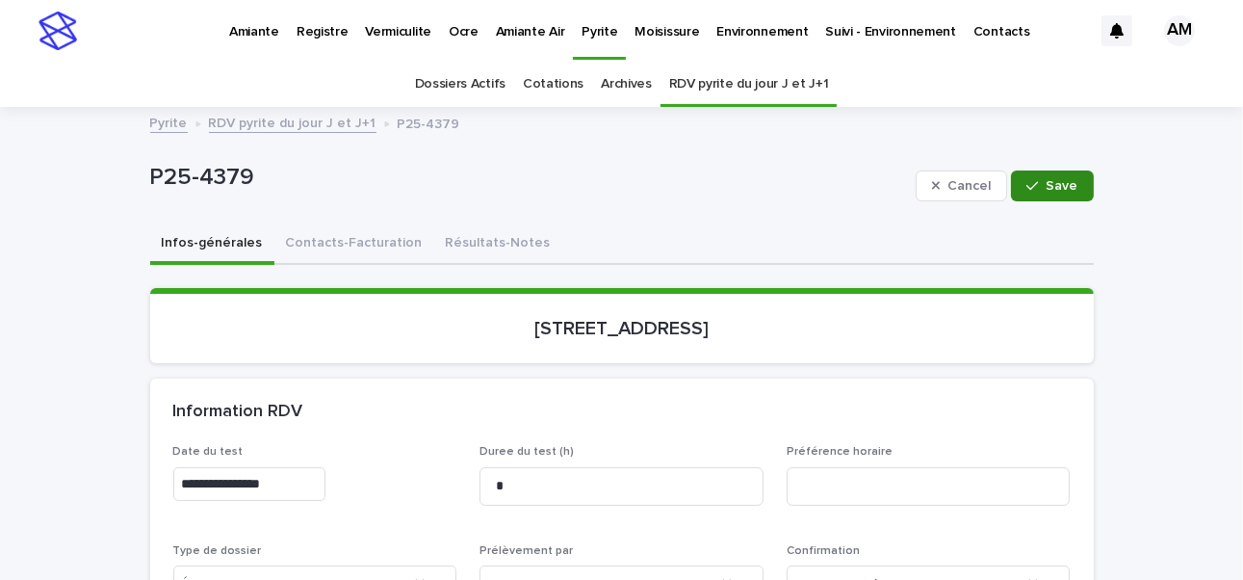
click at [947, 186] on div "button" at bounding box center [1035, 185] width 19 height 13
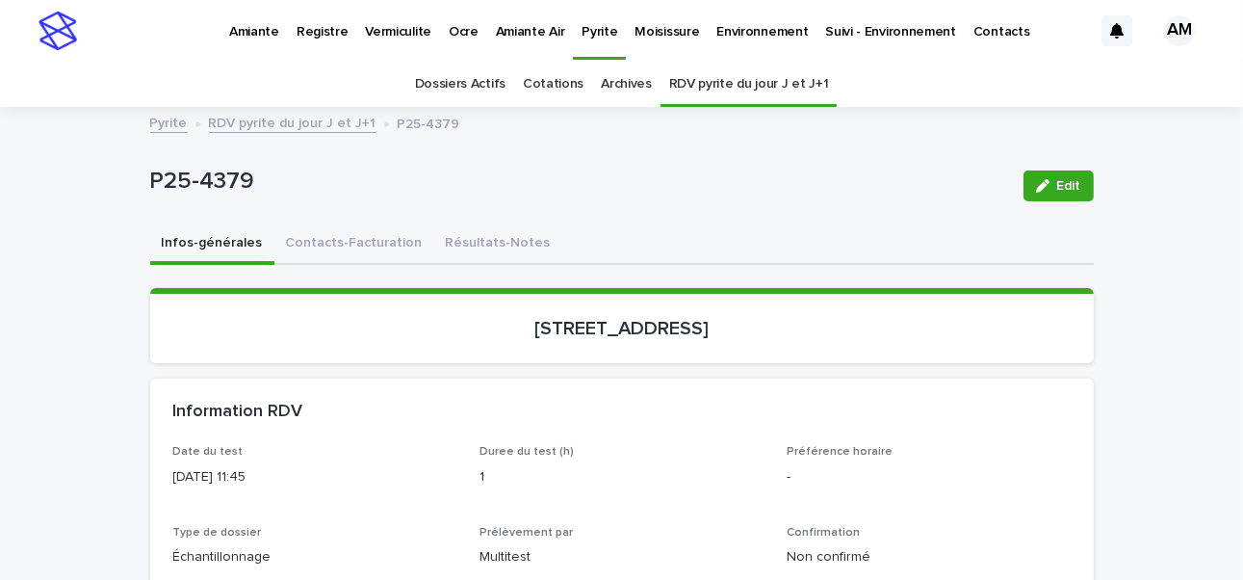
click at [249, 125] on link "RDV pyrite du jour J et J+1" at bounding box center [293, 122] width 168 height 22
